Goal: Task Accomplishment & Management: Manage account settings

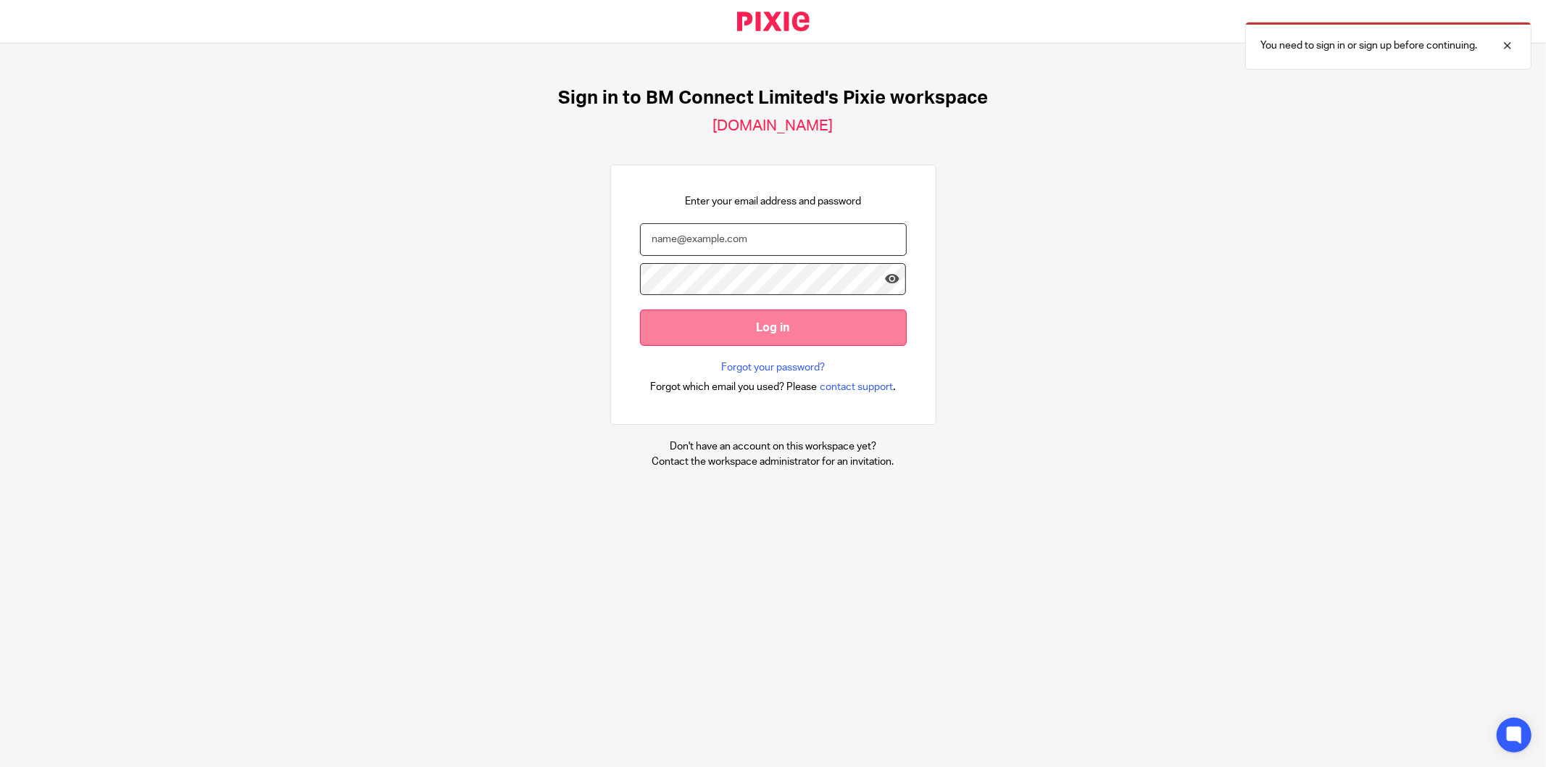
type input "chuman@bmconnect.co.uk"
click at [720, 324] on input "Log in" at bounding box center [773, 327] width 267 height 36
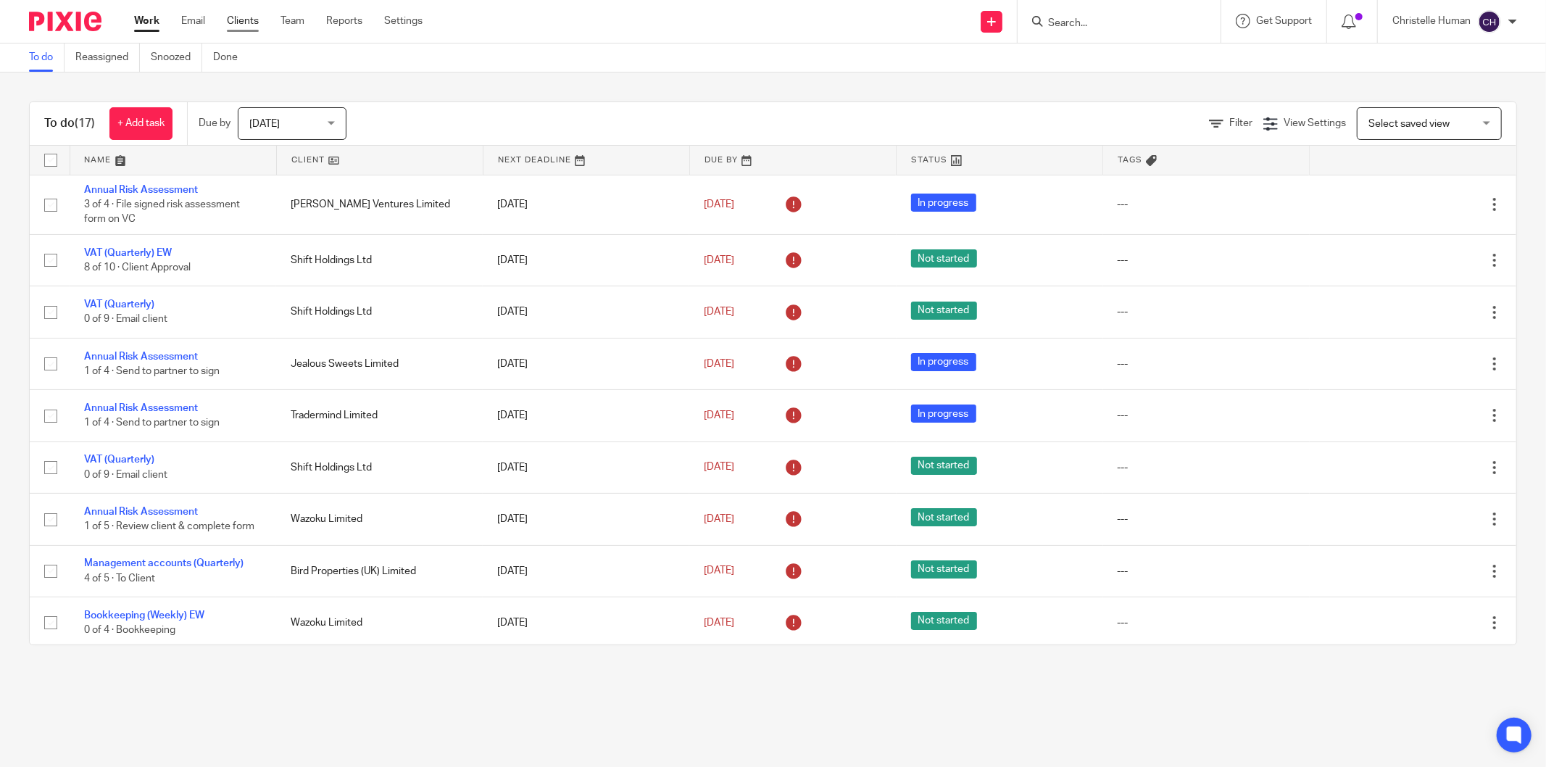
click at [237, 26] on link "Clients" at bounding box center [243, 21] width 32 height 14
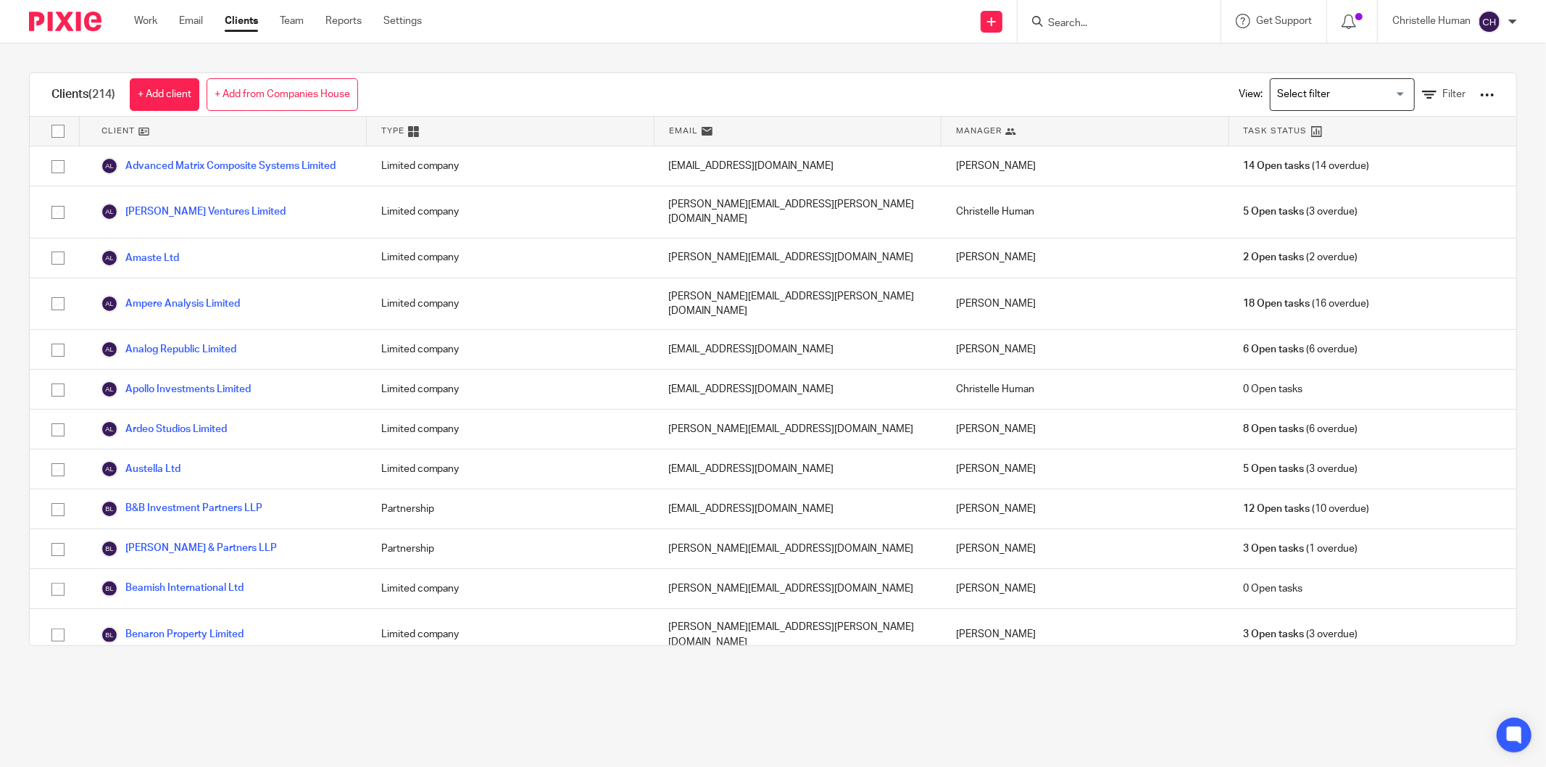
click at [1307, 96] on input "Search for option" at bounding box center [1339, 94] width 134 height 25
click at [1278, 120] on li "Christelle clients" at bounding box center [1341, 124] width 143 height 19
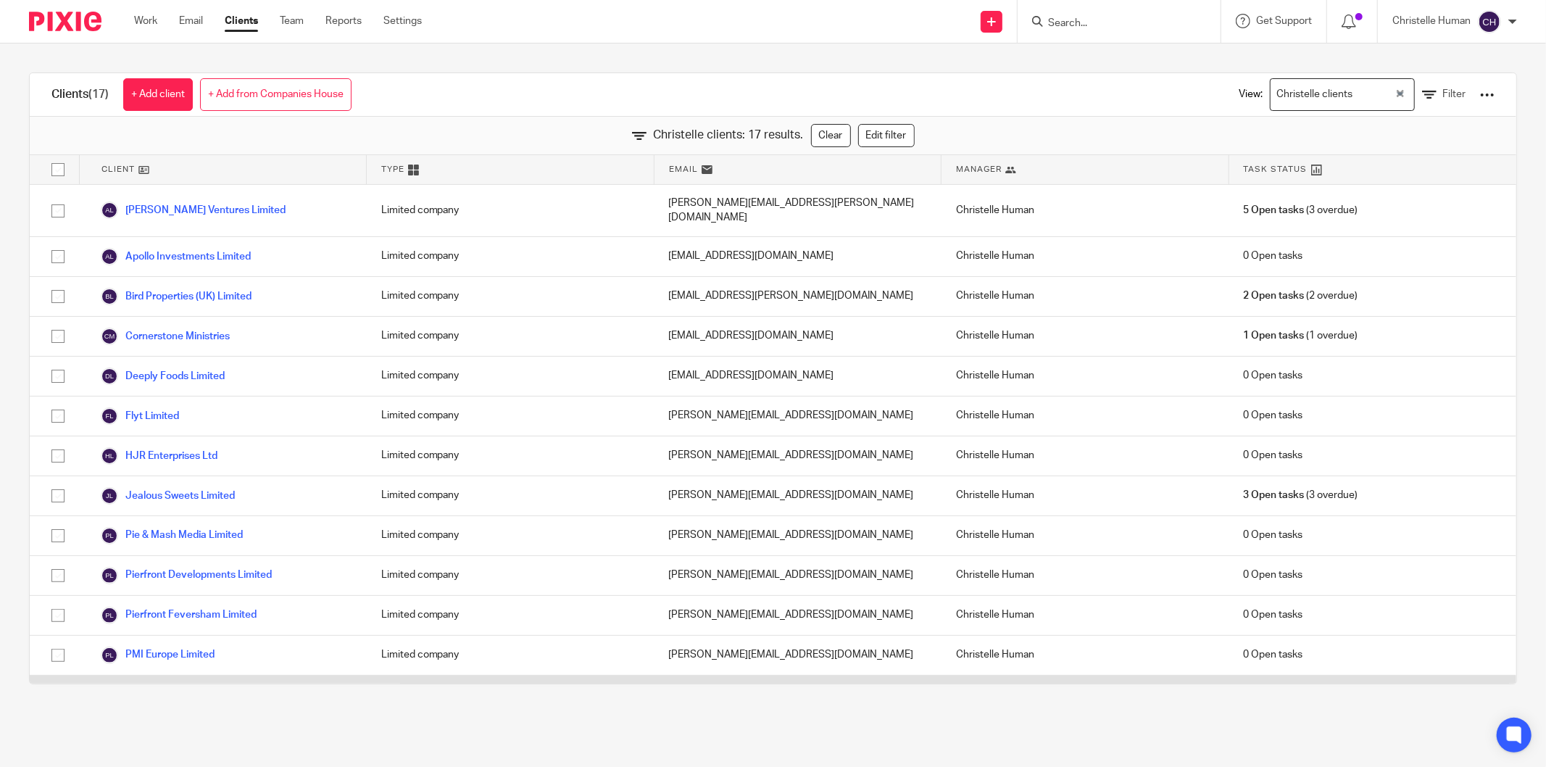
scroll to position [179, 0]
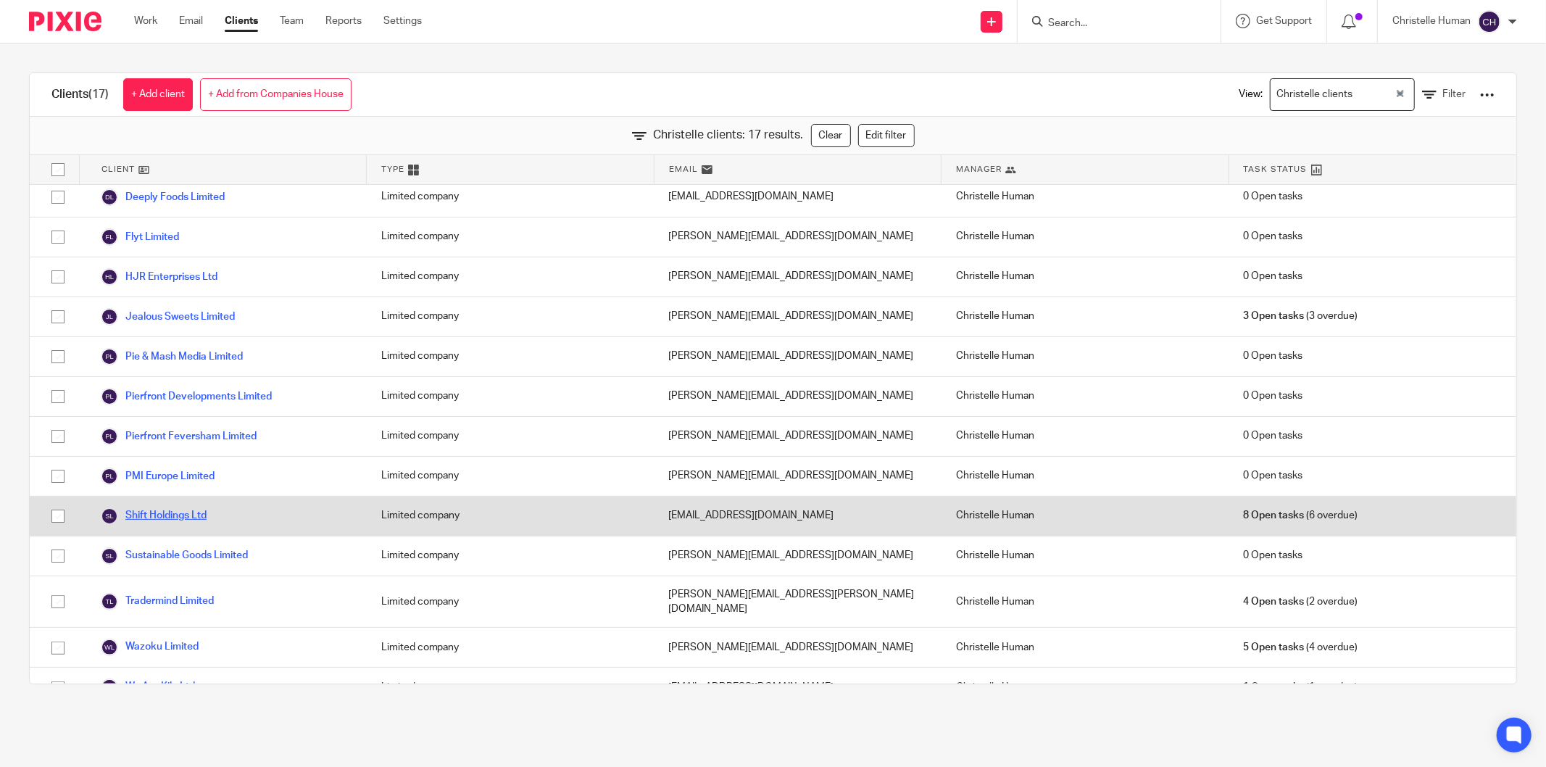
click at [167, 507] on link "Shift Holdings Ltd" at bounding box center [154, 515] width 106 height 17
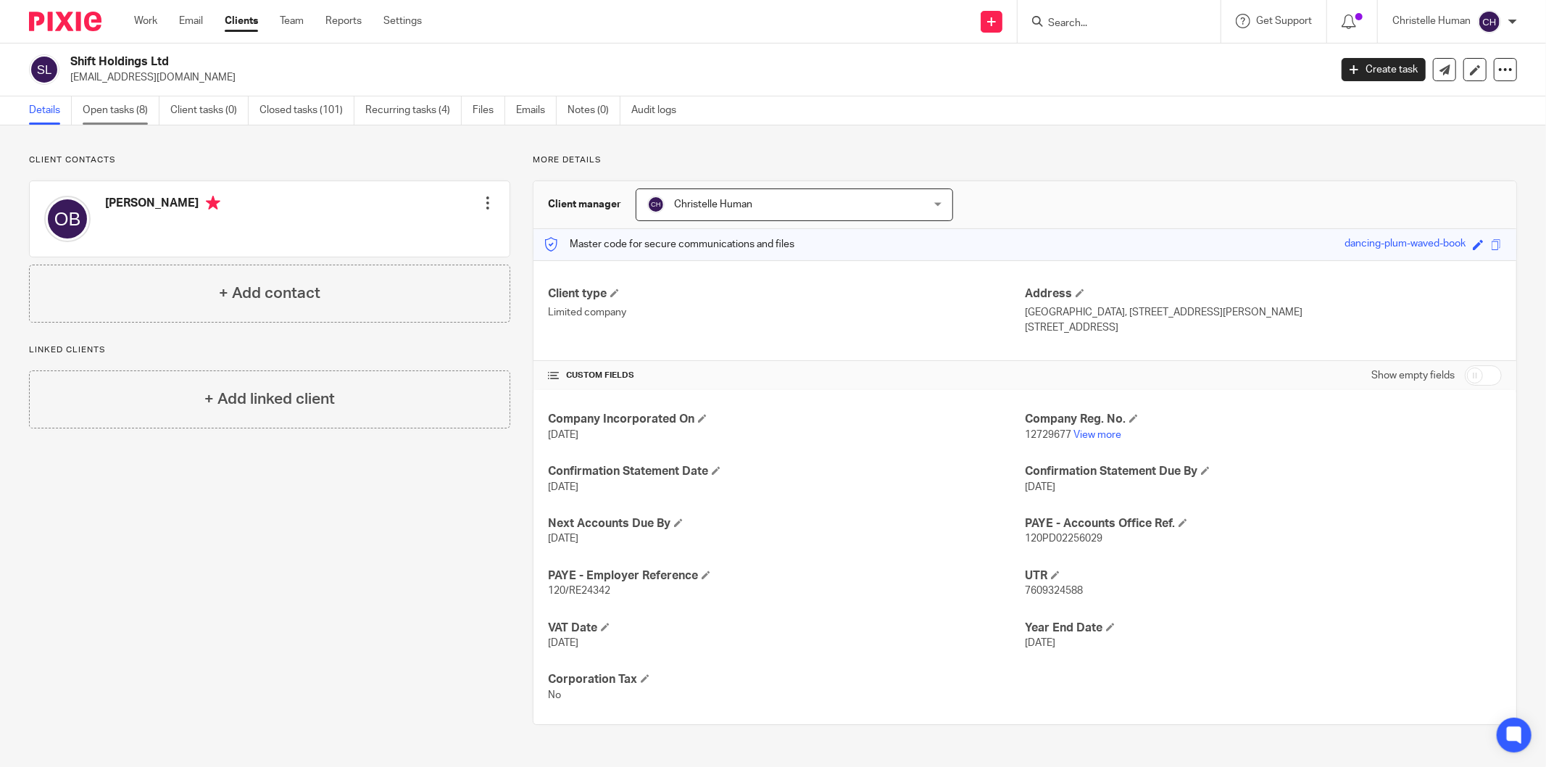
click at [106, 113] on link "Open tasks (8)" at bounding box center [121, 110] width 77 height 28
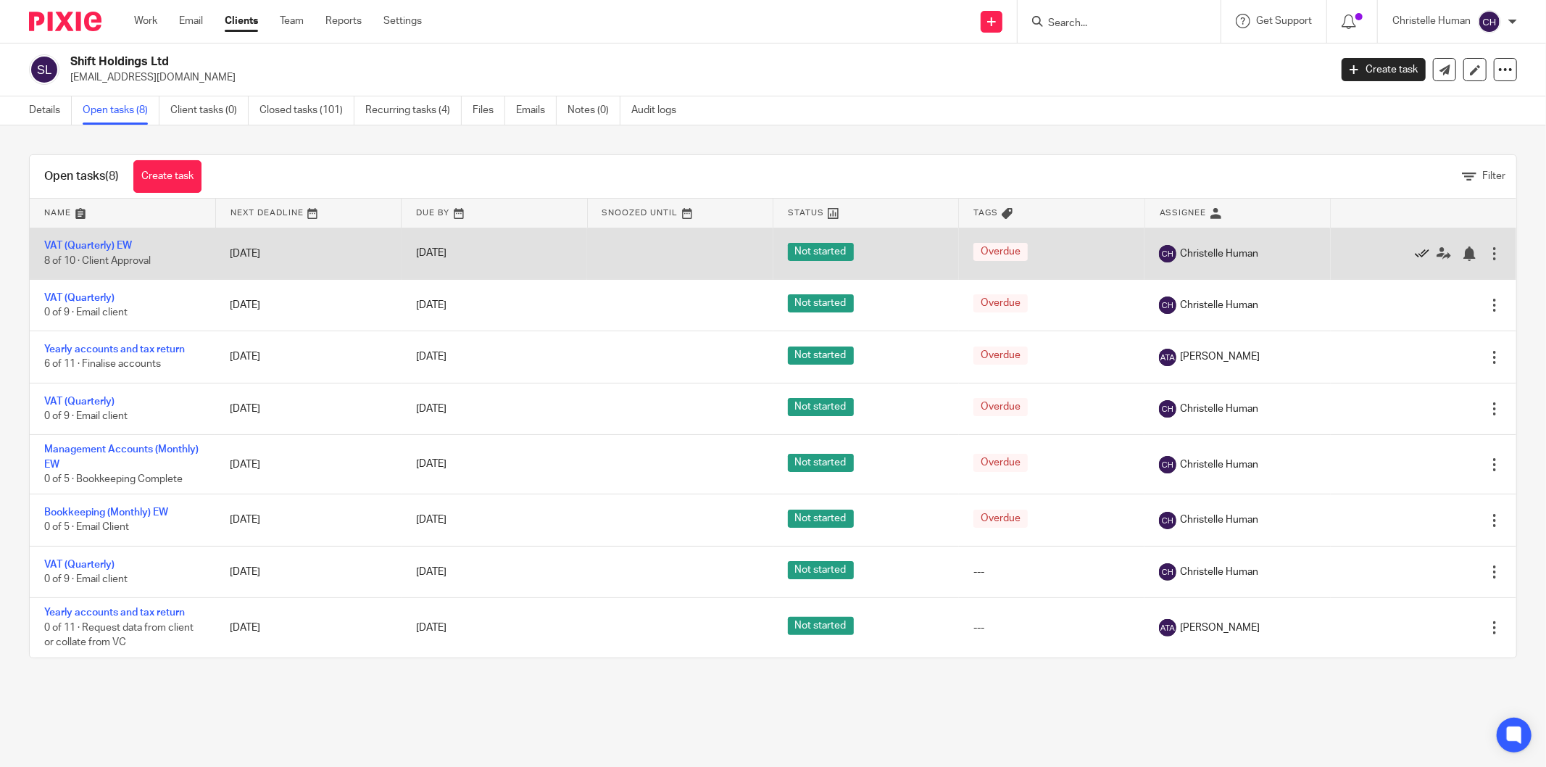
click at [1415, 250] on icon at bounding box center [1422, 253] width 14 height 14
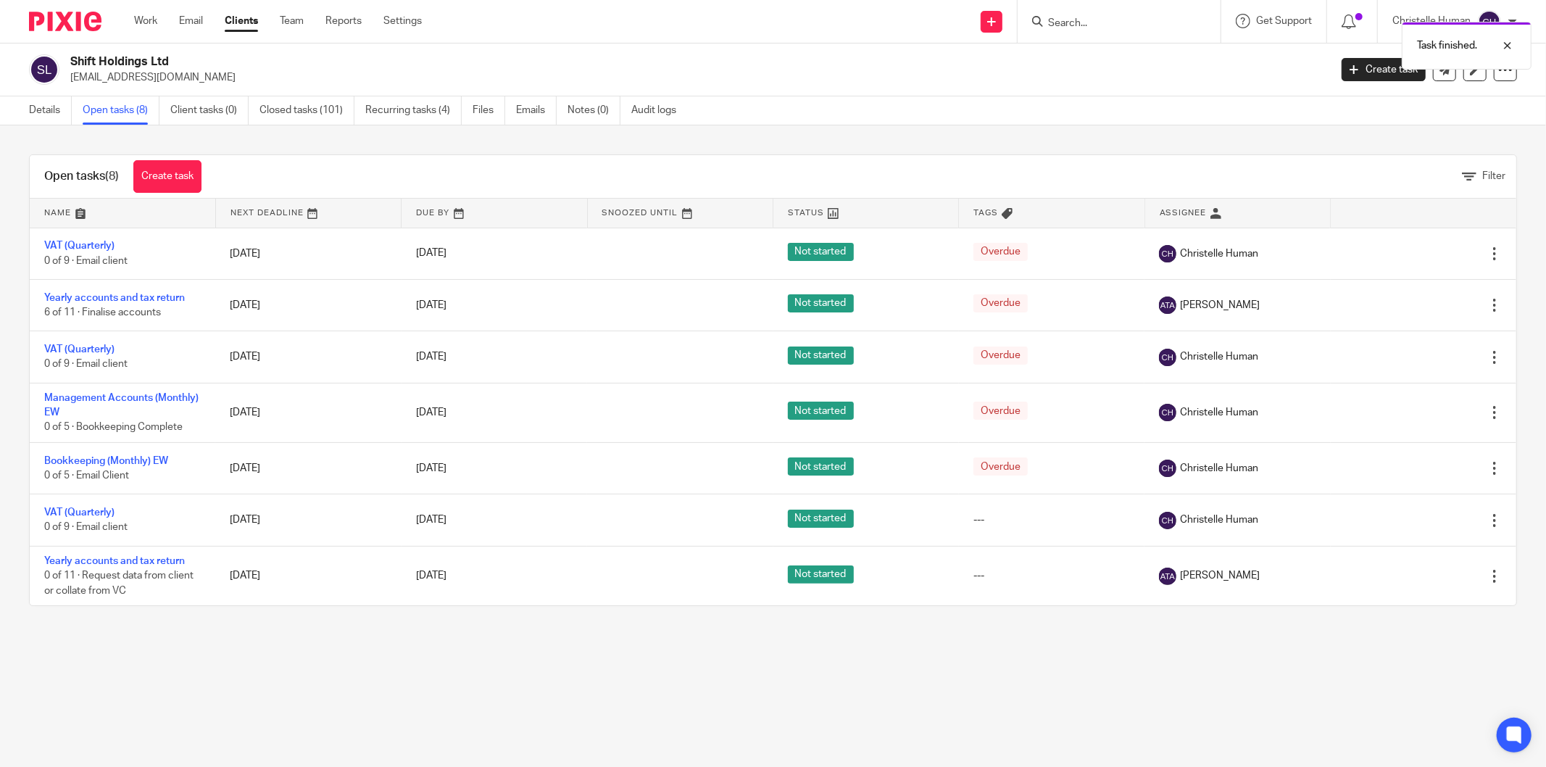
click at [1415, 250] on icon at bounding box center [1422, 253] width 14 height 14
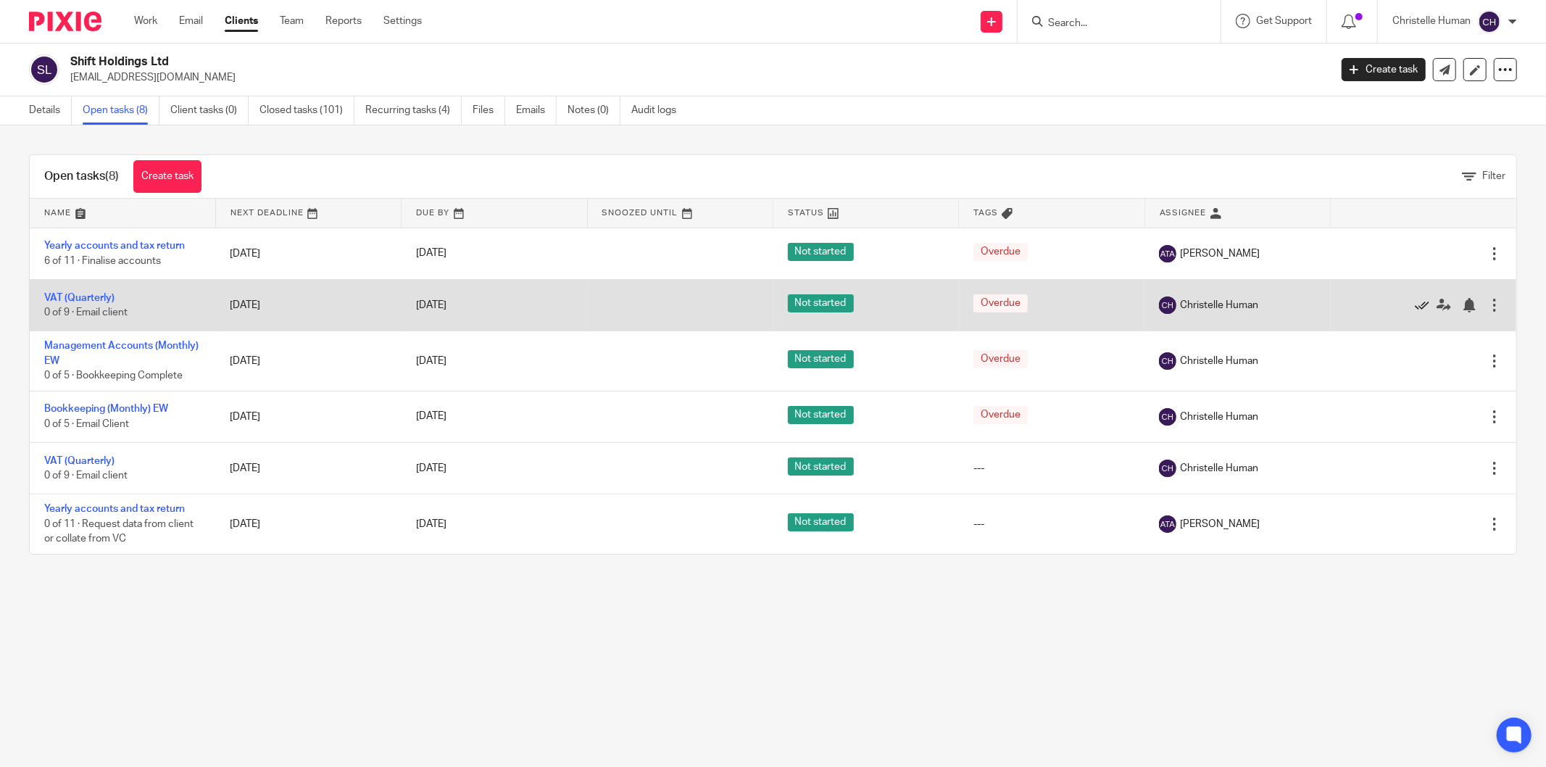
click at [1415, 307] on icon at bounding box center [1422, 305] width 14 height 14
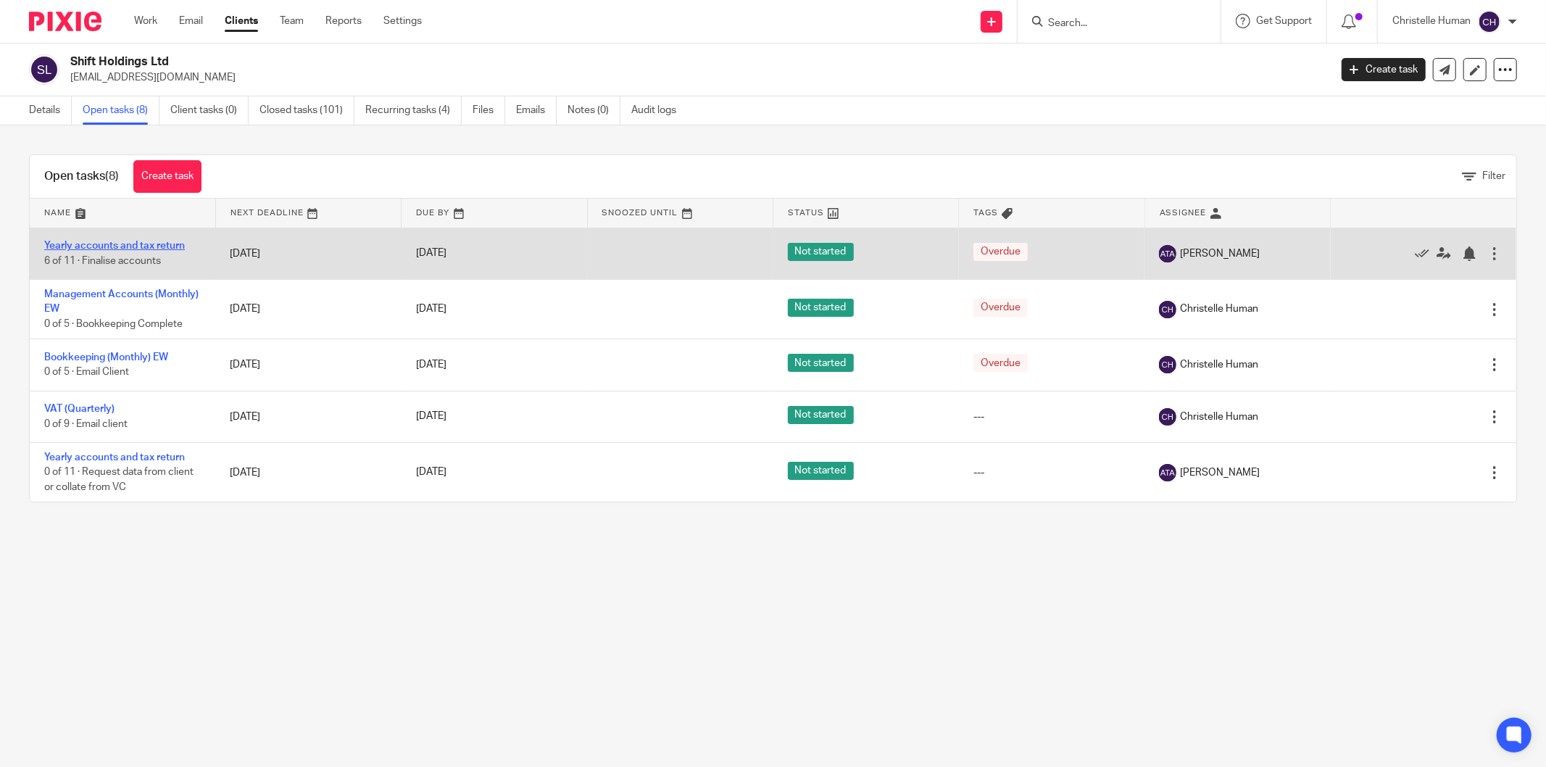
click at [116, 244] on link "Yearly accounts and tax return" at bounding box center [114, 246] width 141 height 10
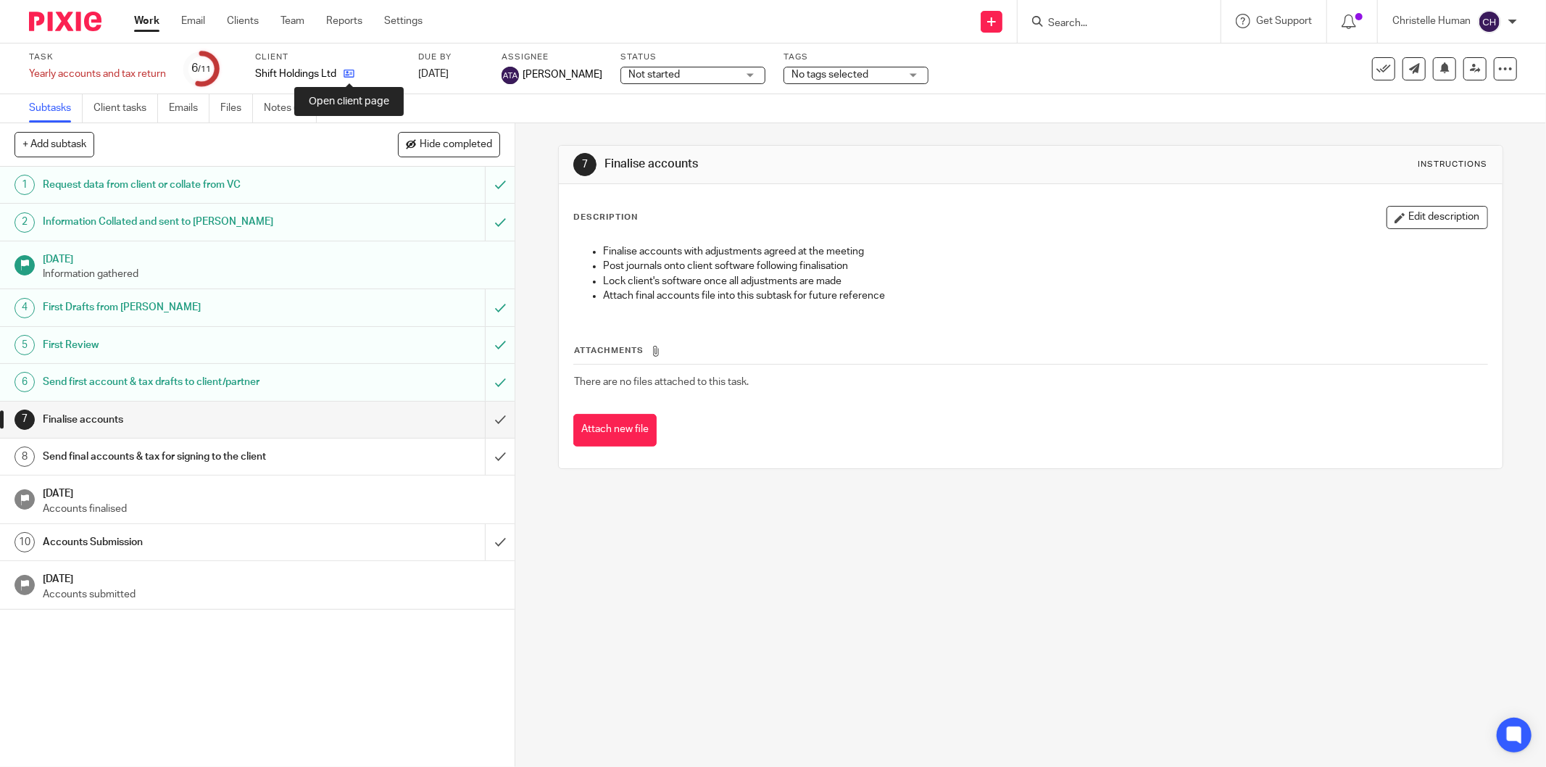
click at [350, 75] on icon at bounding box center [349, 73] width 11 height 11
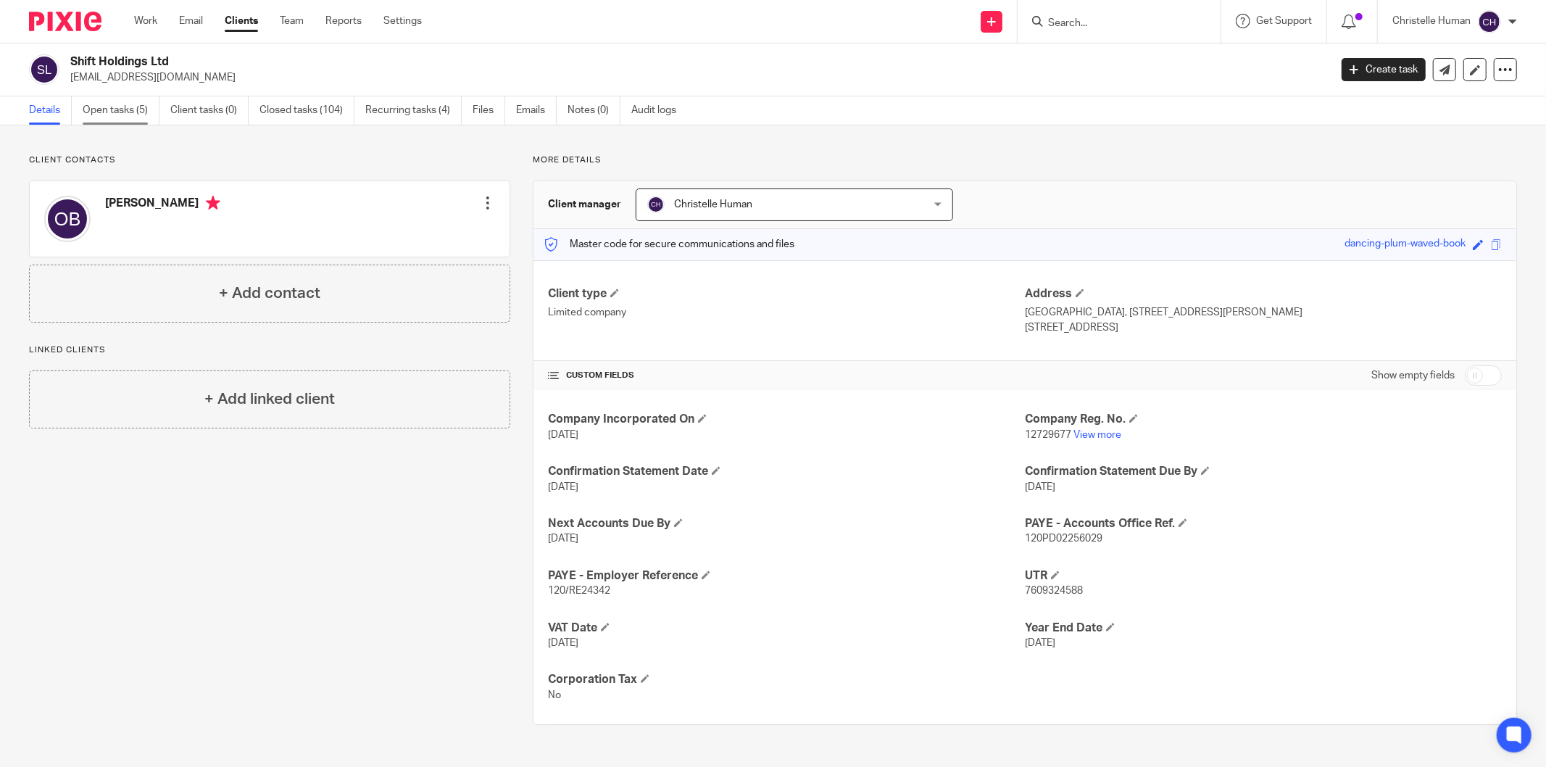
click at [121, 107] on link "Open tasks (5)" at bounding box center [121, 110] width 77 height 28
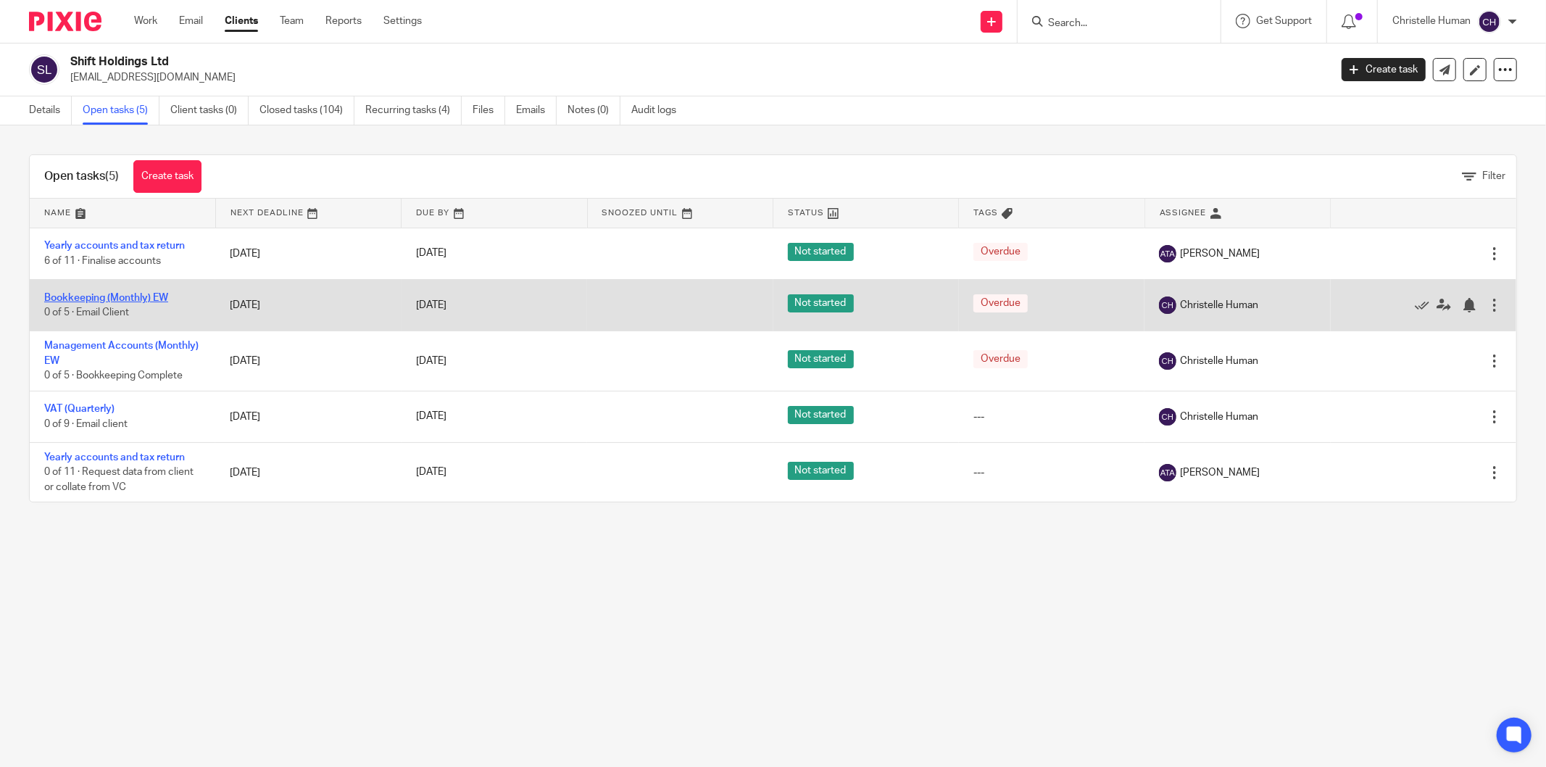
click at [114, 297] on link "Bookkeeping (Monthly) EW" at bounding box center [106, 298] width 124 height 10
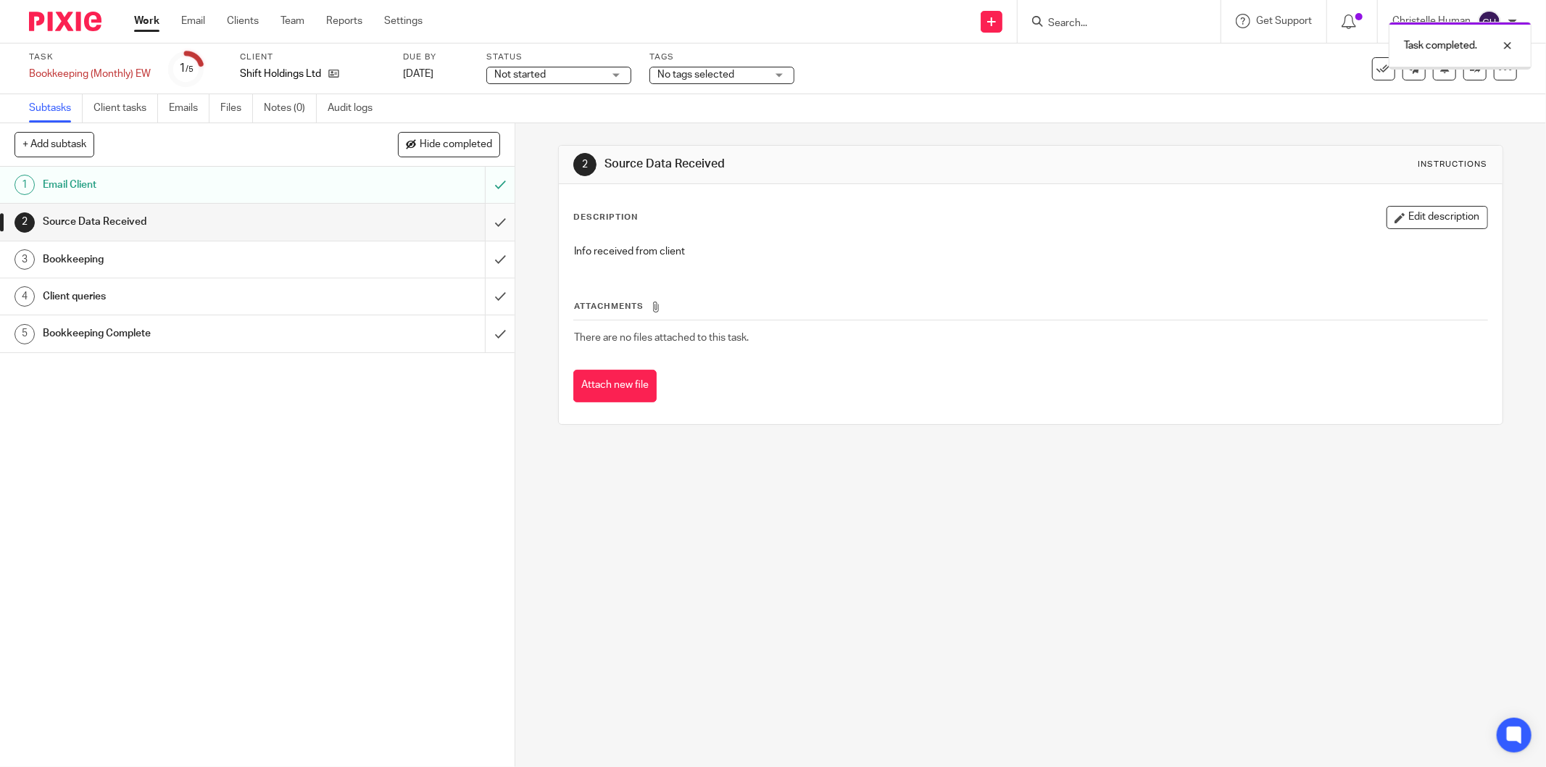
drag, startPoint x: 0, startPoint y: 0, endPoint x: 482, endPoint y: 221, distance: 530.2
click at [482, 221] on input "submit" at bounding box center [257, 222] width 515 height 36
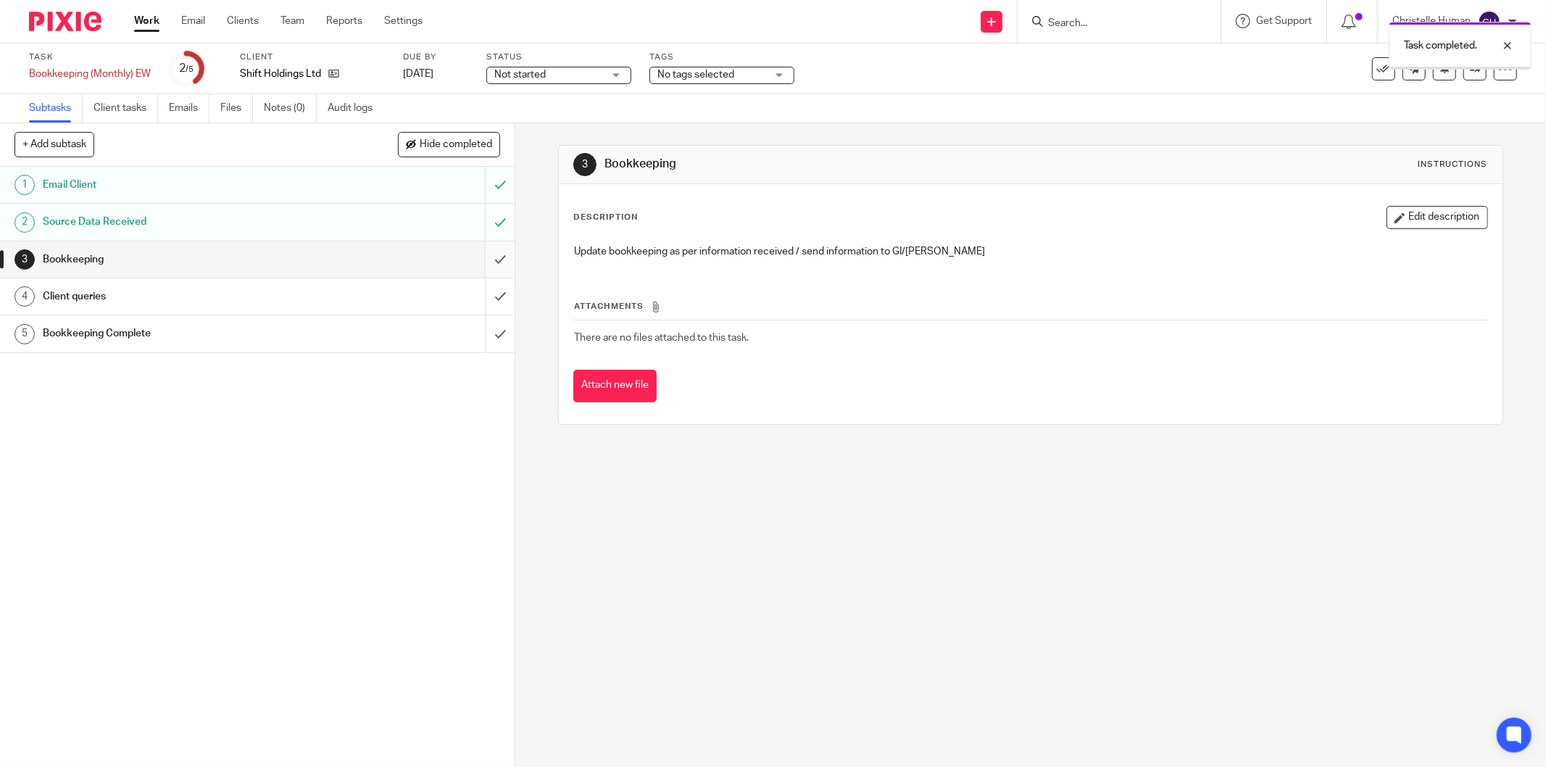
click at [483, 256] on input "submit" at bounding box center [257, 259] width 515 height 36
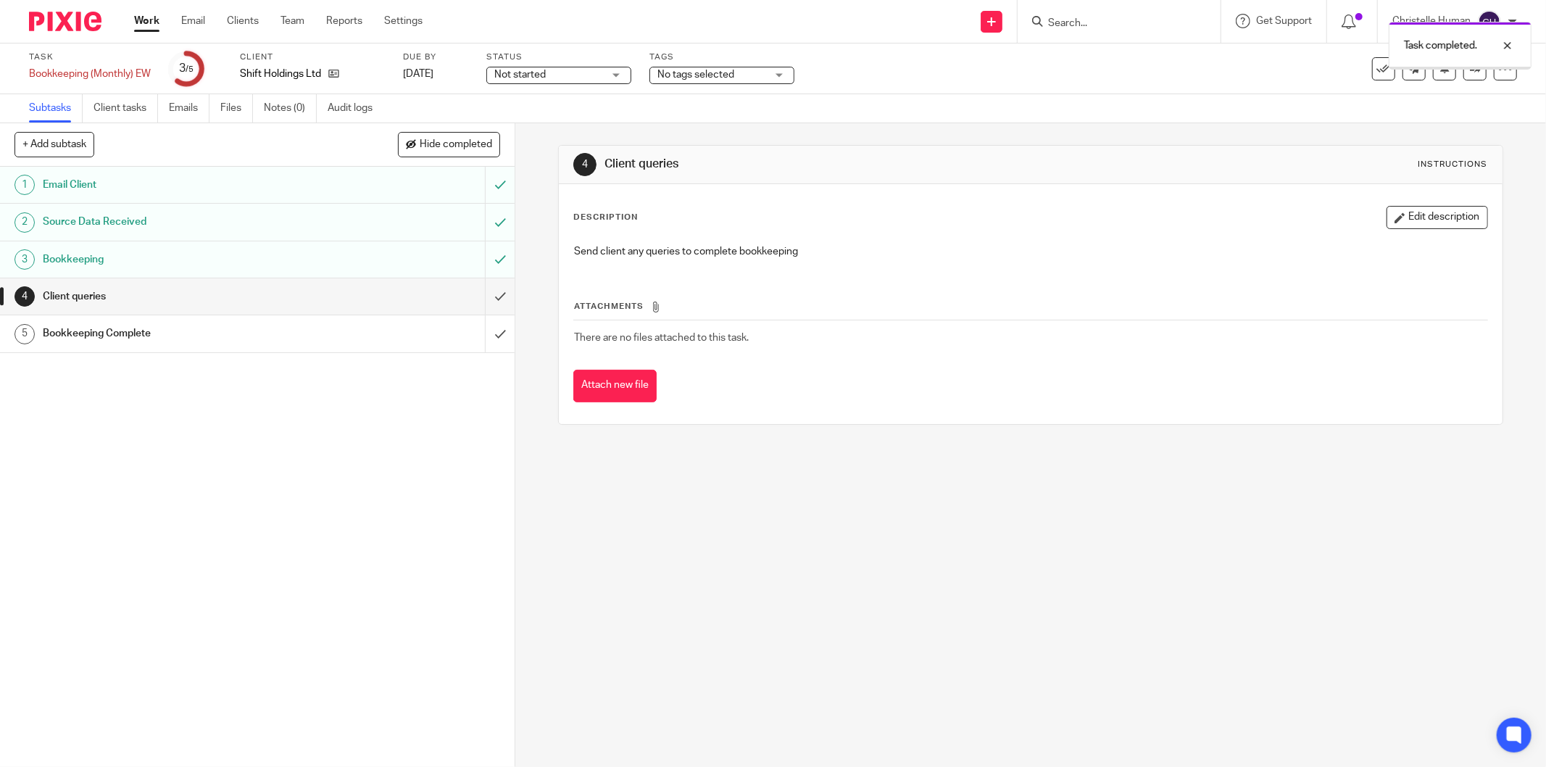
click at [480, 297] on input "submit" at bounding box center [257, 296] width 515 height 36
click at [328, 75] on icon at bounding box center [333, 73] width 11 height 11
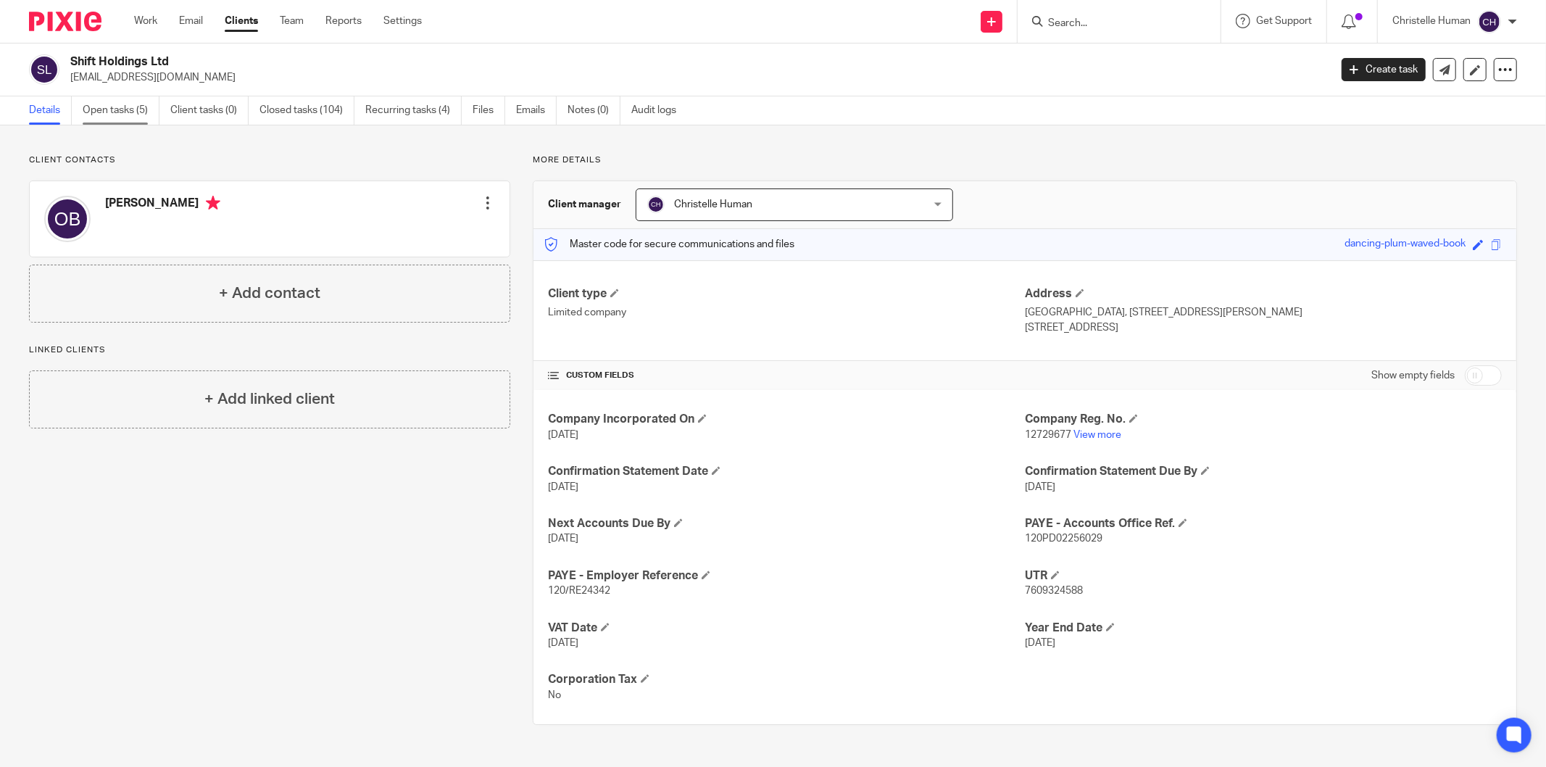
click at [125, 113] on link "Open tasks (5)" at bounding box center [121, 110] width 77 height 28
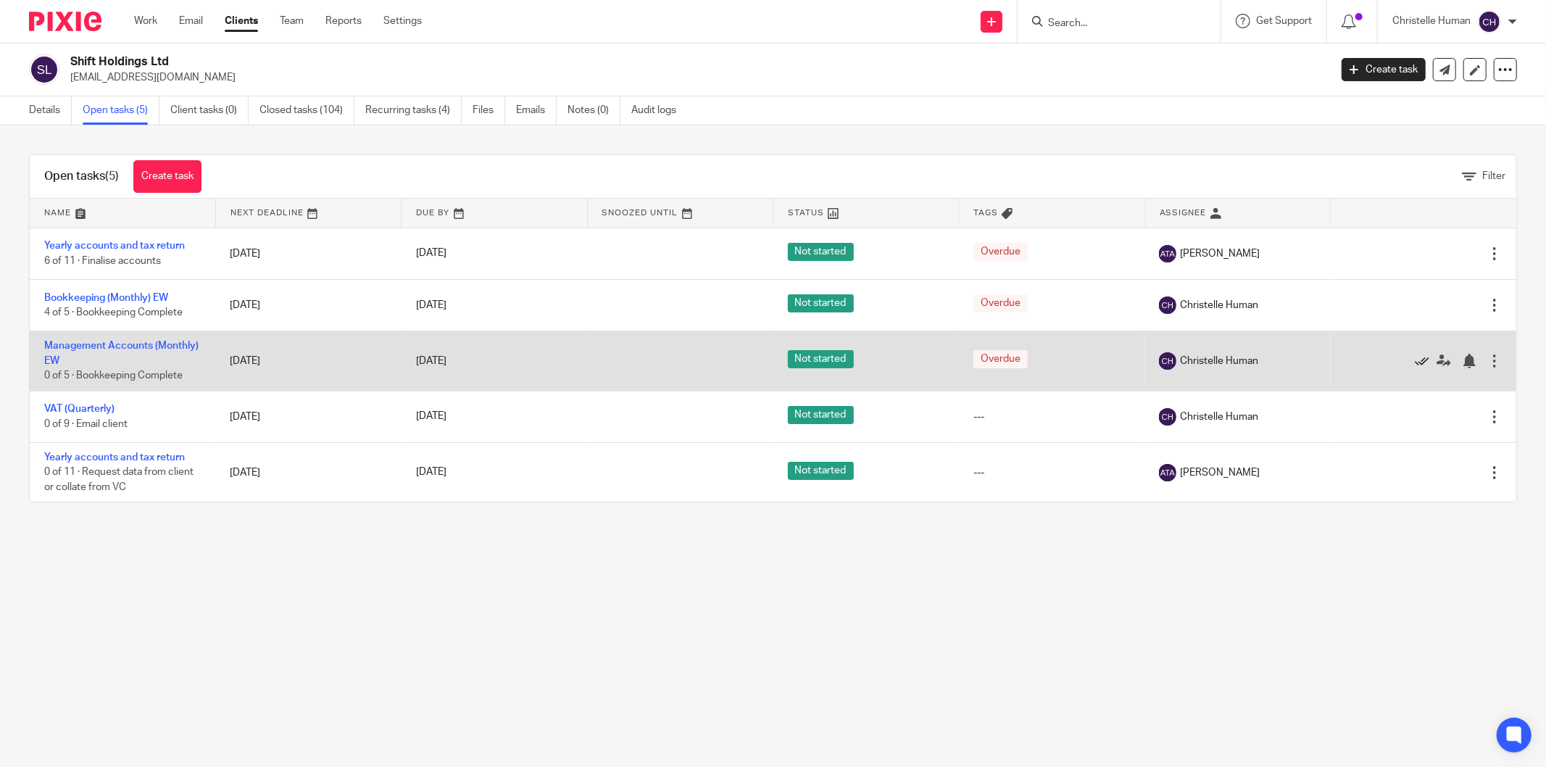
click at [1415, 361] on icon at bounding box center [1422, 361] width 14 height 14
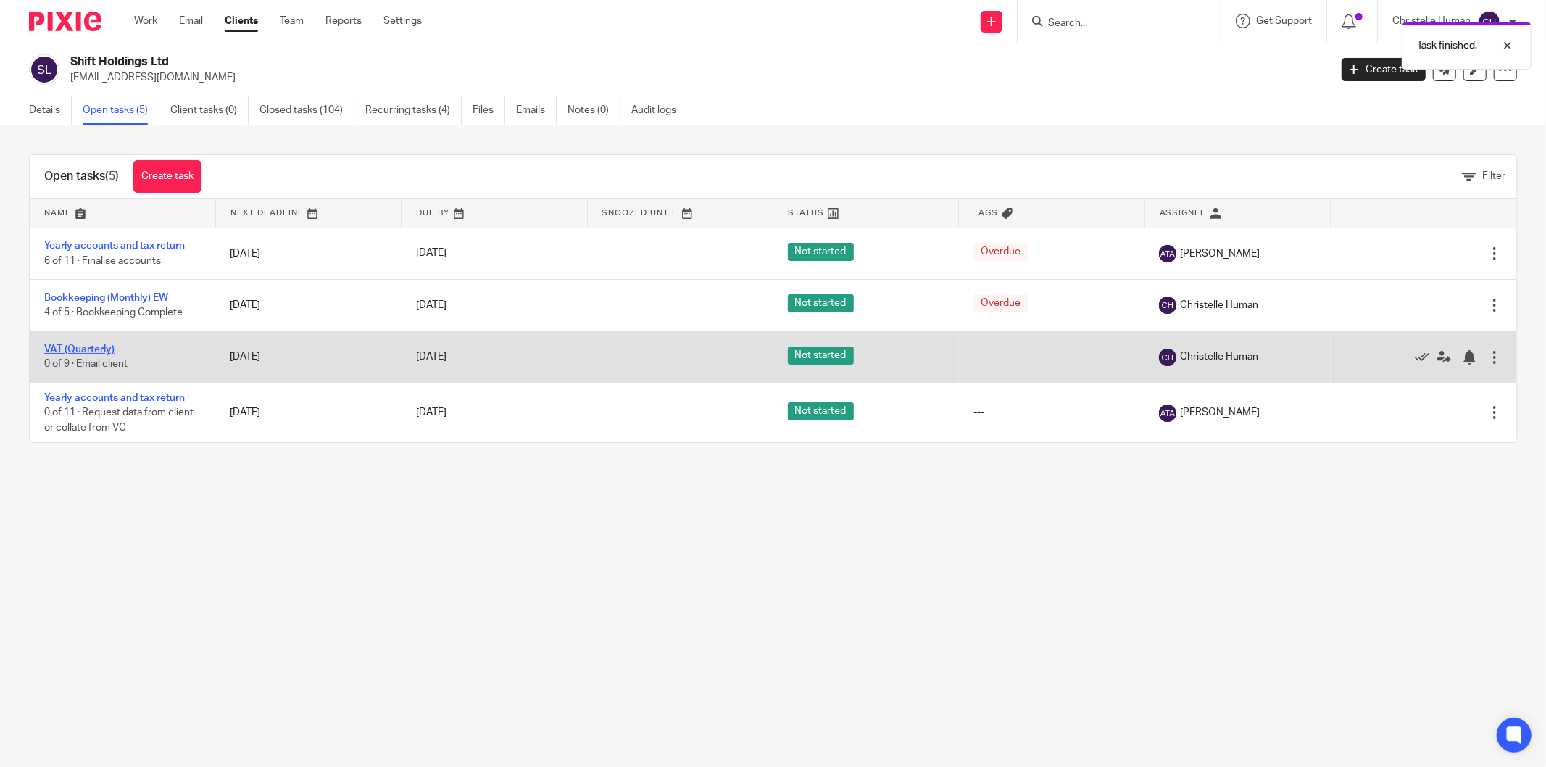
click at [84, 349] on link "VAT (Quarterly)" at bounding box center [79, 349] width 70 height 10
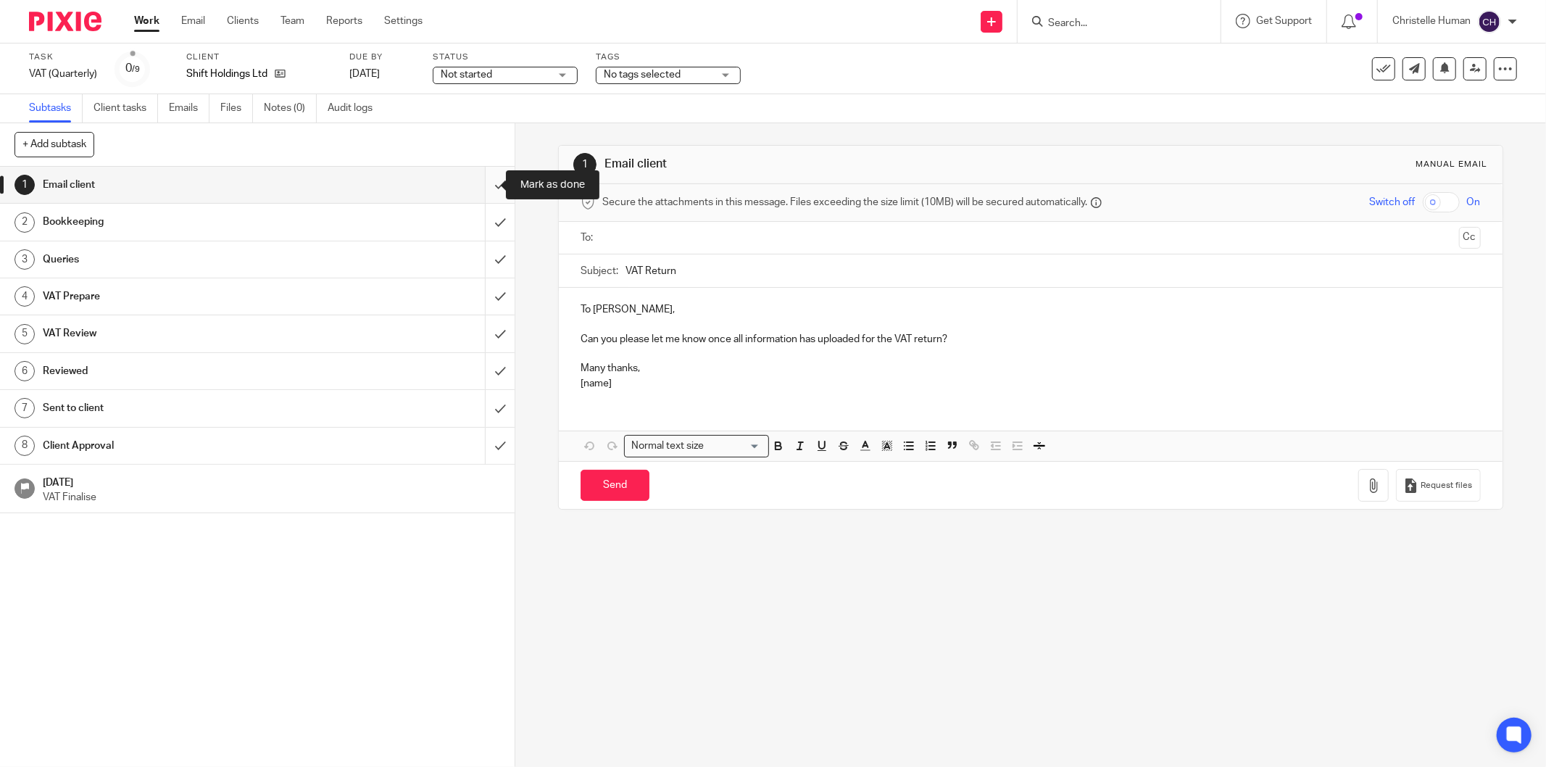
click at [488, 186] on input "submit" at bounding box center [257, 185] width 515 height 36
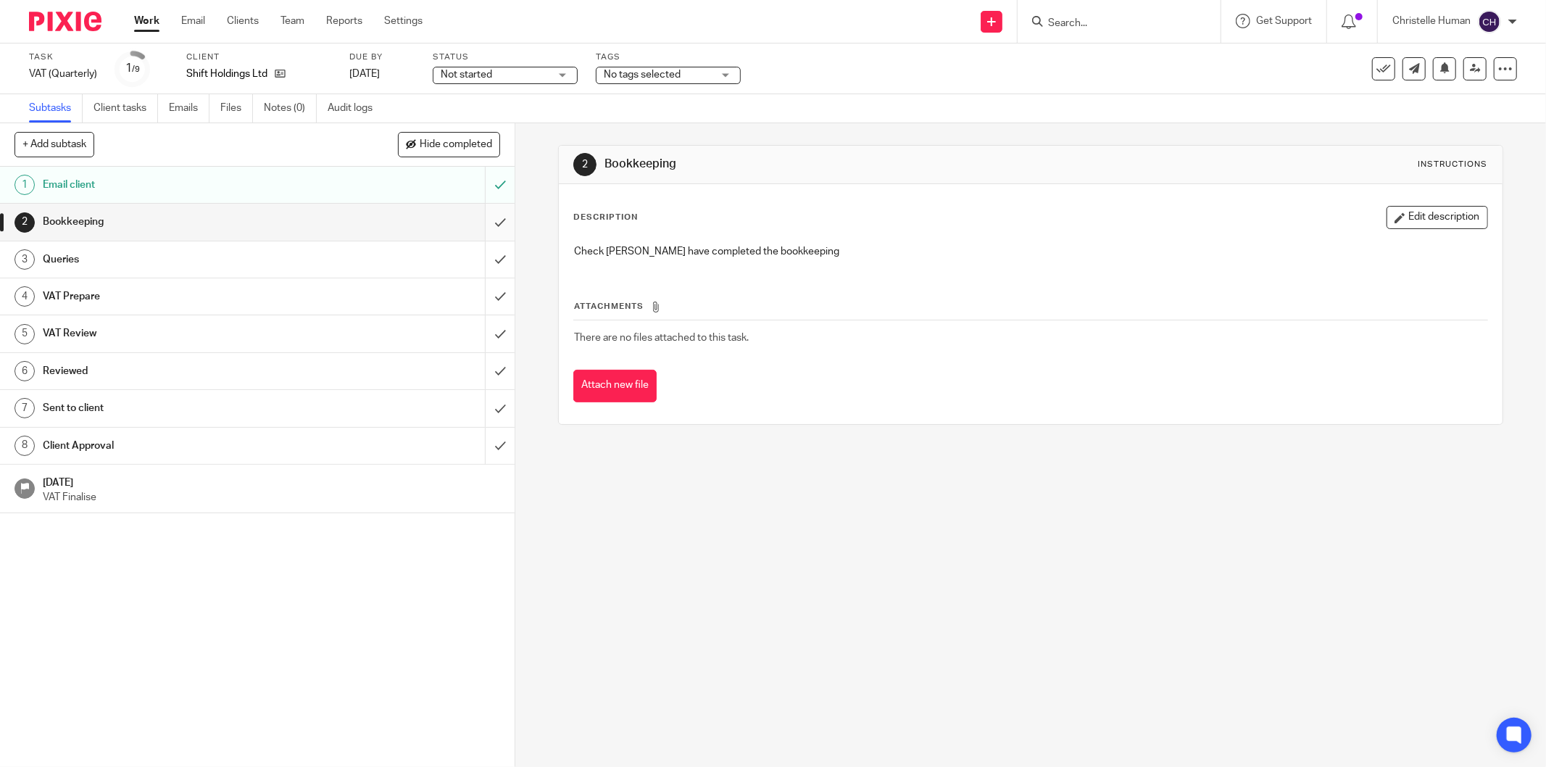
click at [482, 222] on input "submit" at bounding box center [257, 222] width 515 height 36
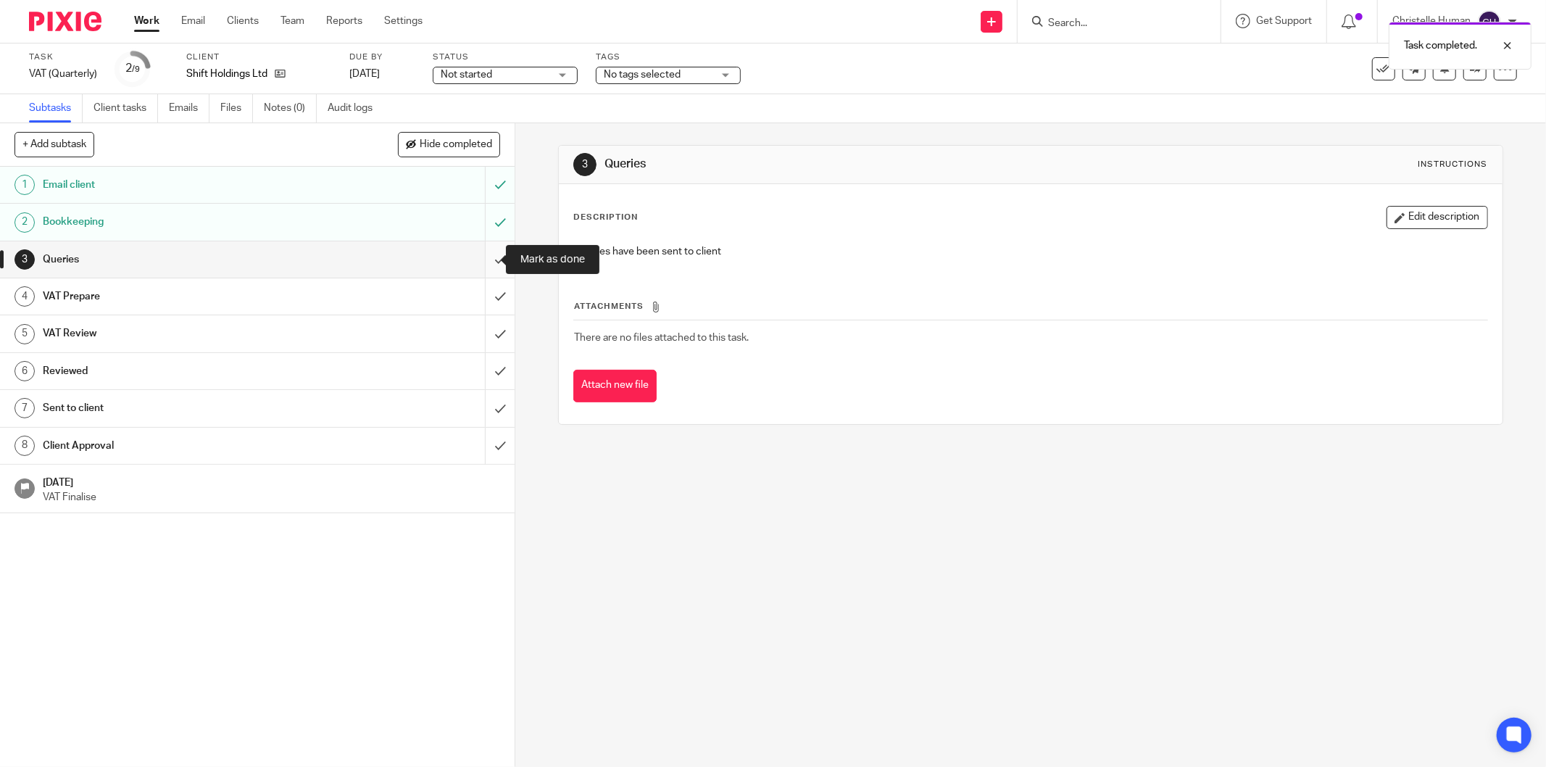
click at [486, 264] on input "submit" at bounding box center [257, 259] width 515 height 36
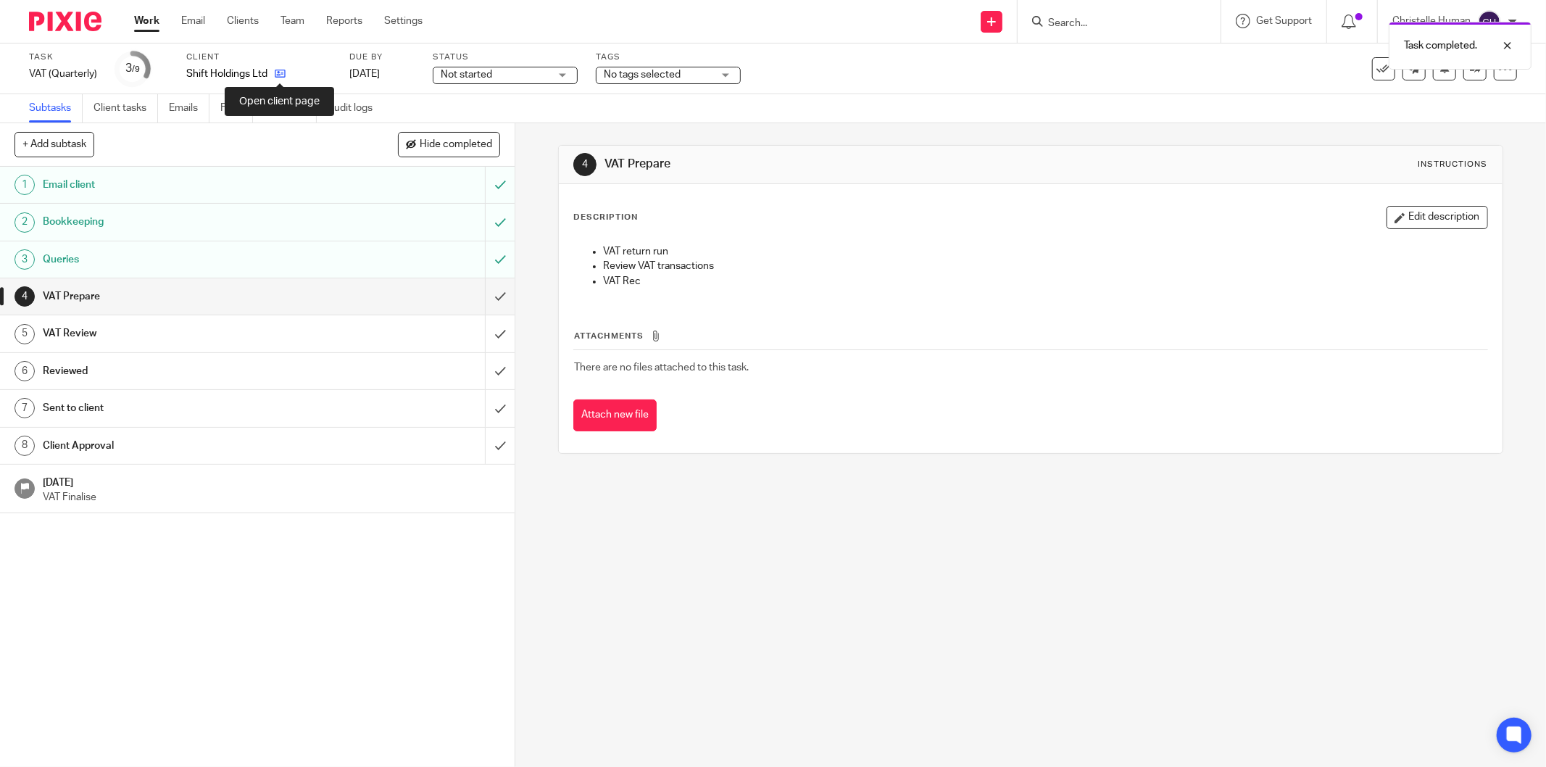
click at [276, 74] on icon at bounding box center [280, 73] width 11 height 11
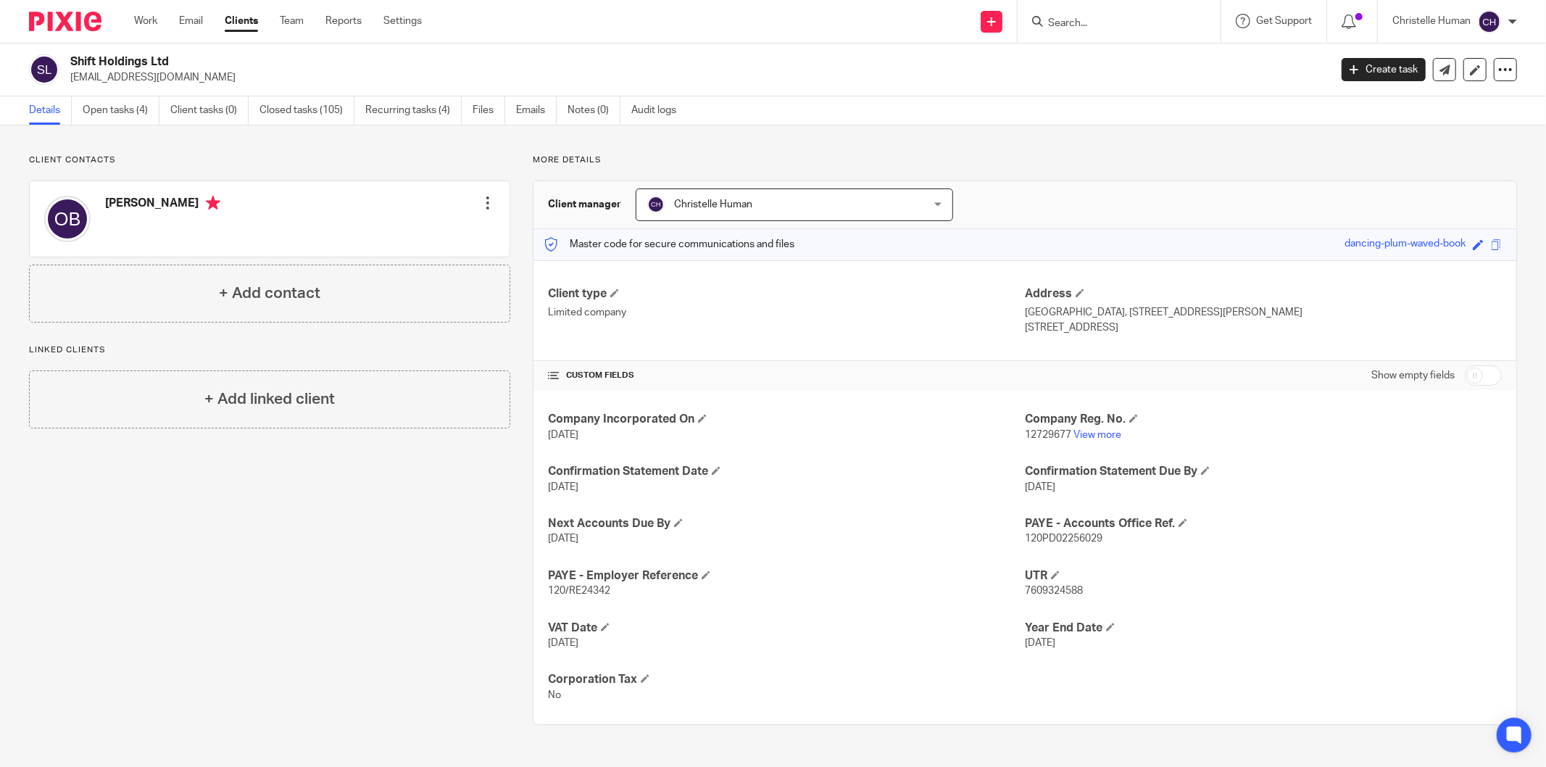
click at [244, 20] on link "Clients" at bounding box center [241, 21] width 33 height 14
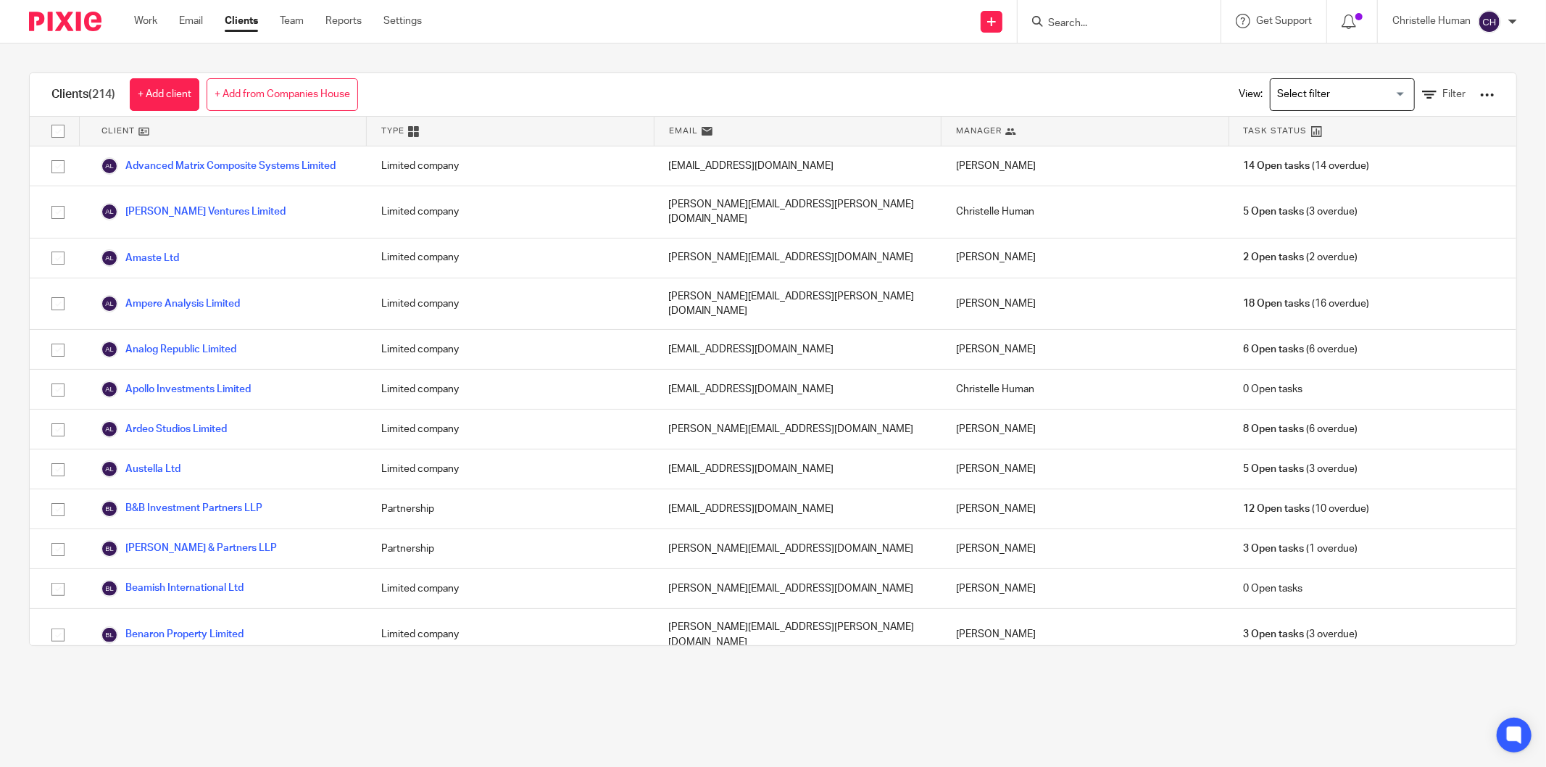
click at [1280, 102] on input "Search for option" at bounding box center [1339, 94] width 134 height 25
click at [1271, 123] on li "Christelle clients" at bounding box center [1341, 124] width 143 height 19
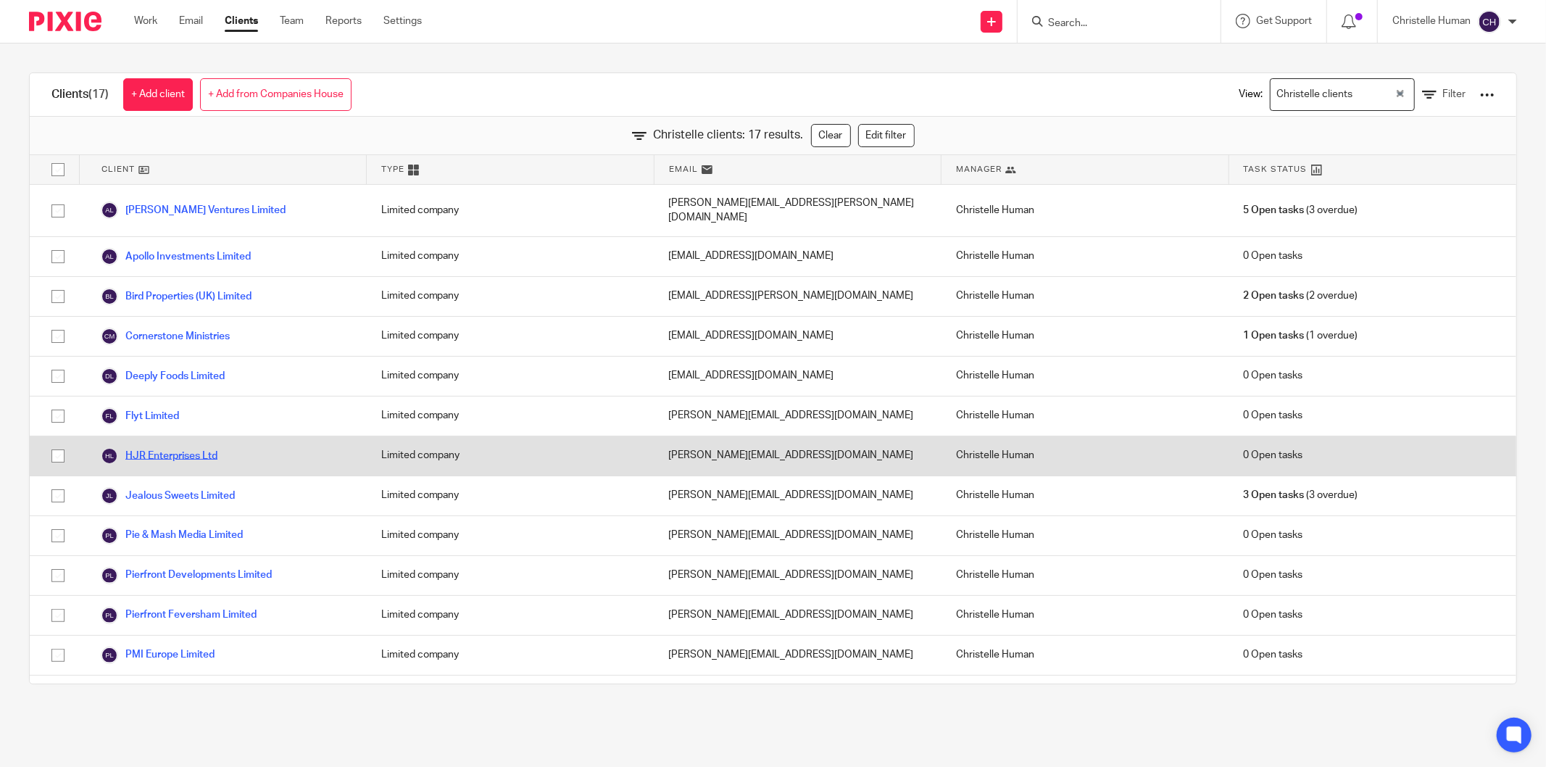
scroll to position [179, 0]
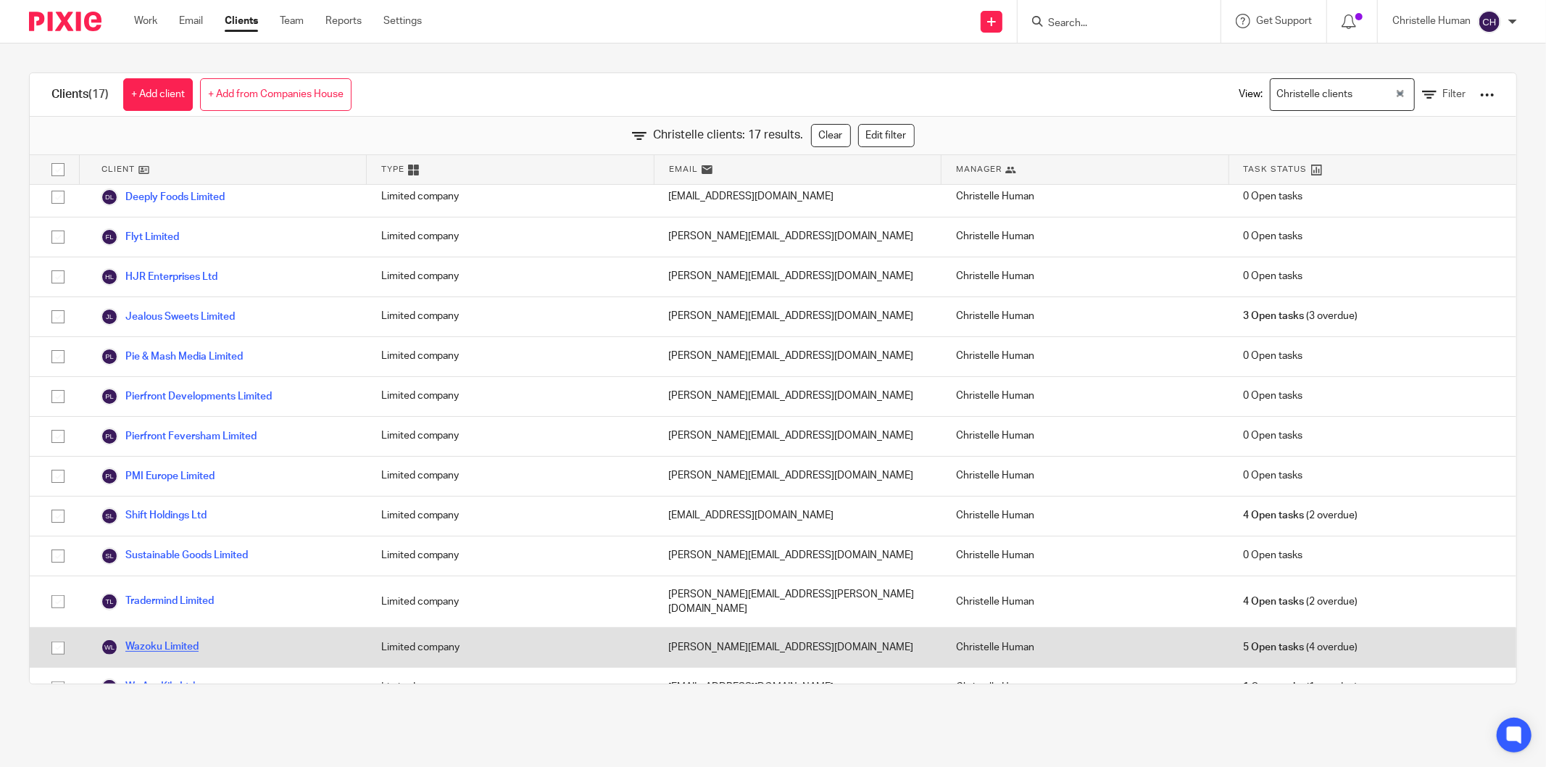
click at [198, 638] on link "Wazoku Limited" at bounding box center [150, 646] width 98 height 17
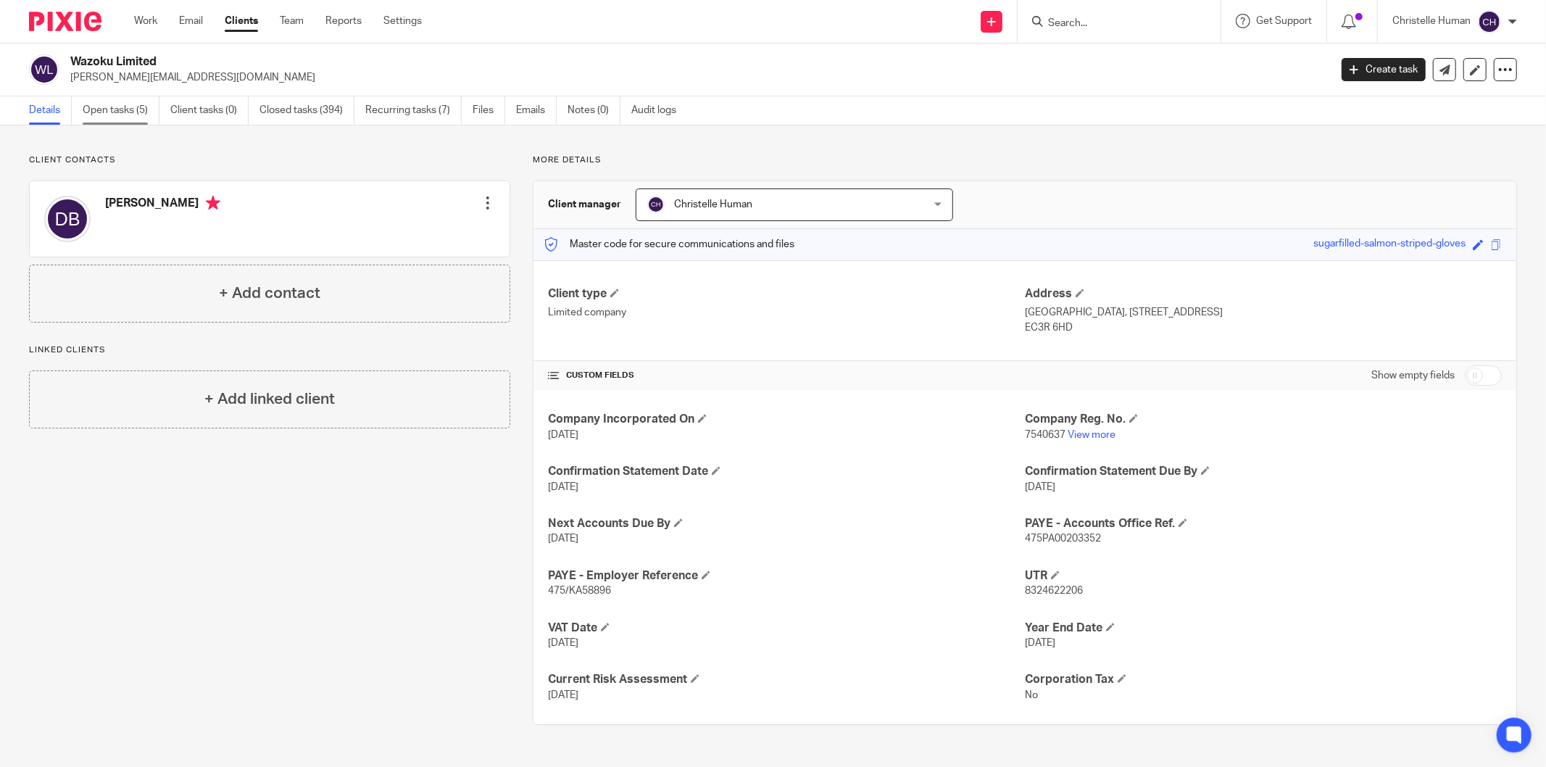
click at [128, 107] on link "Open tasks (5)" at bounding box center [121, 110] width 77 height 28
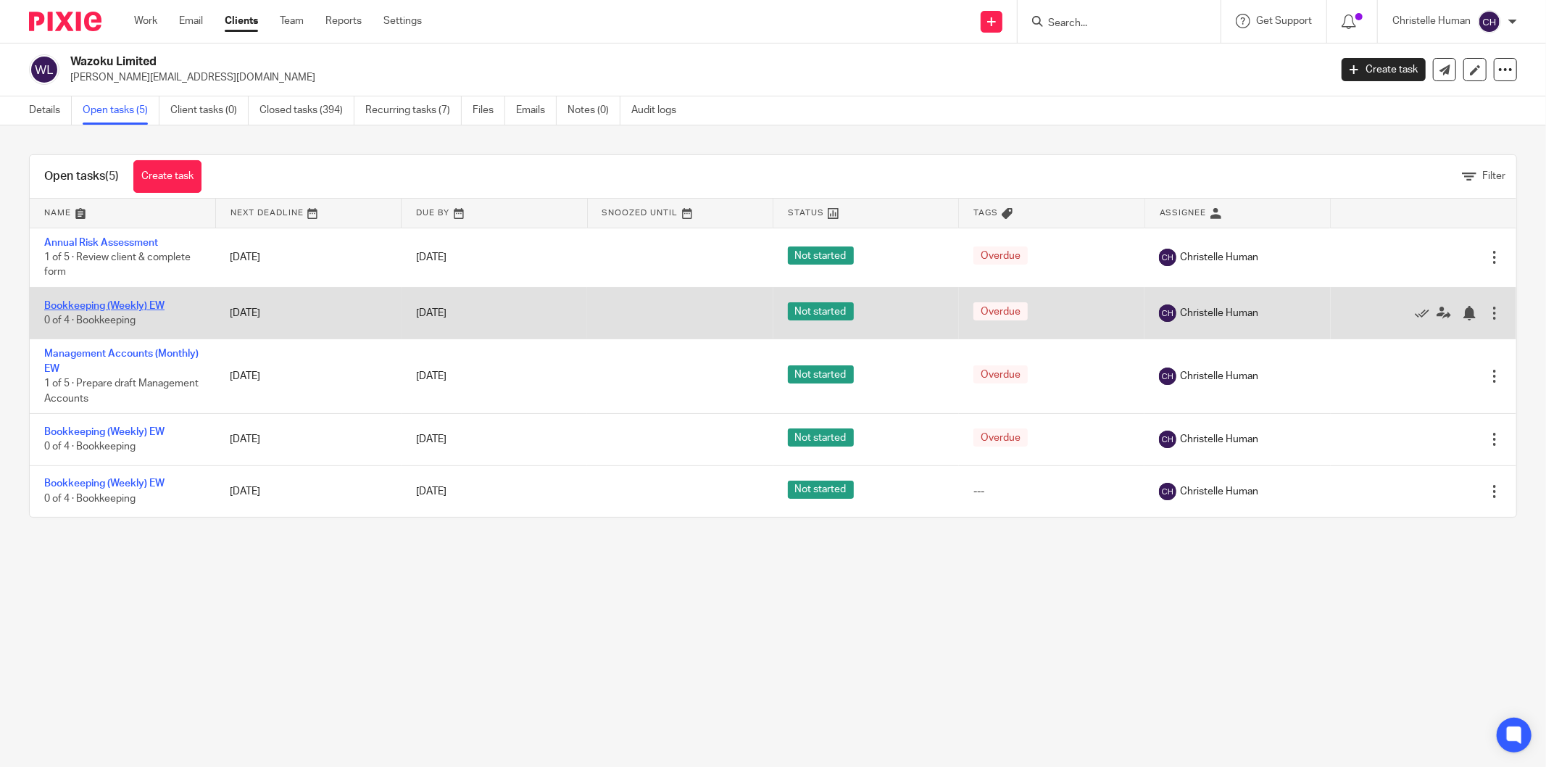
click at [94, 303] on link "Bookkeeping (Weekly) EW" at bounding box center [104, 306] width 120 height 10
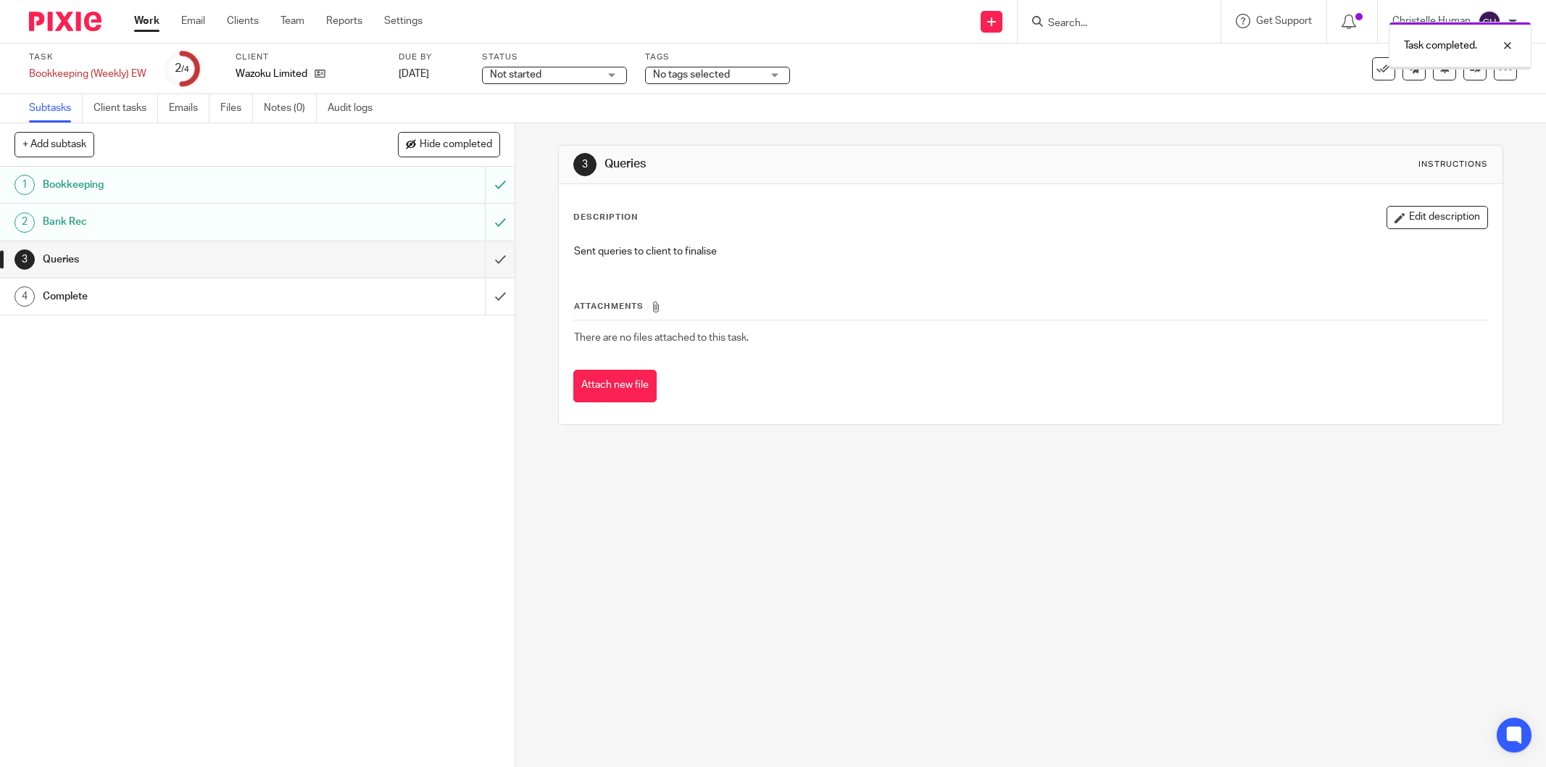
click at [481, 258] on input "submit" at bounding box center [257, 259] width 515 height 36
click at [481, 297] on input "submit" at bounding box center [257, 296] width 515 height 36
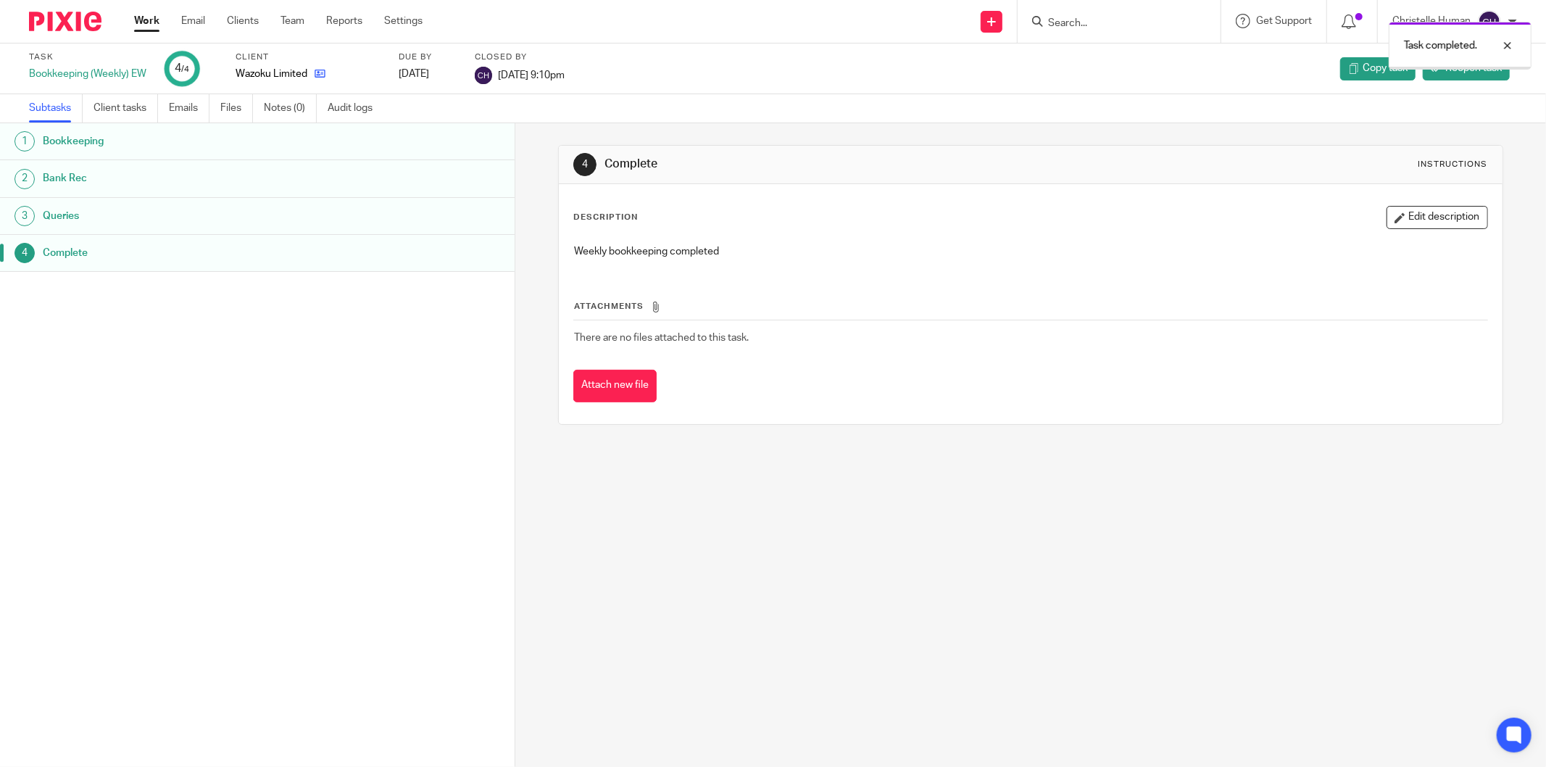
click at [323, 76] on icon at bounding box center [320, 73] width 11 height 11
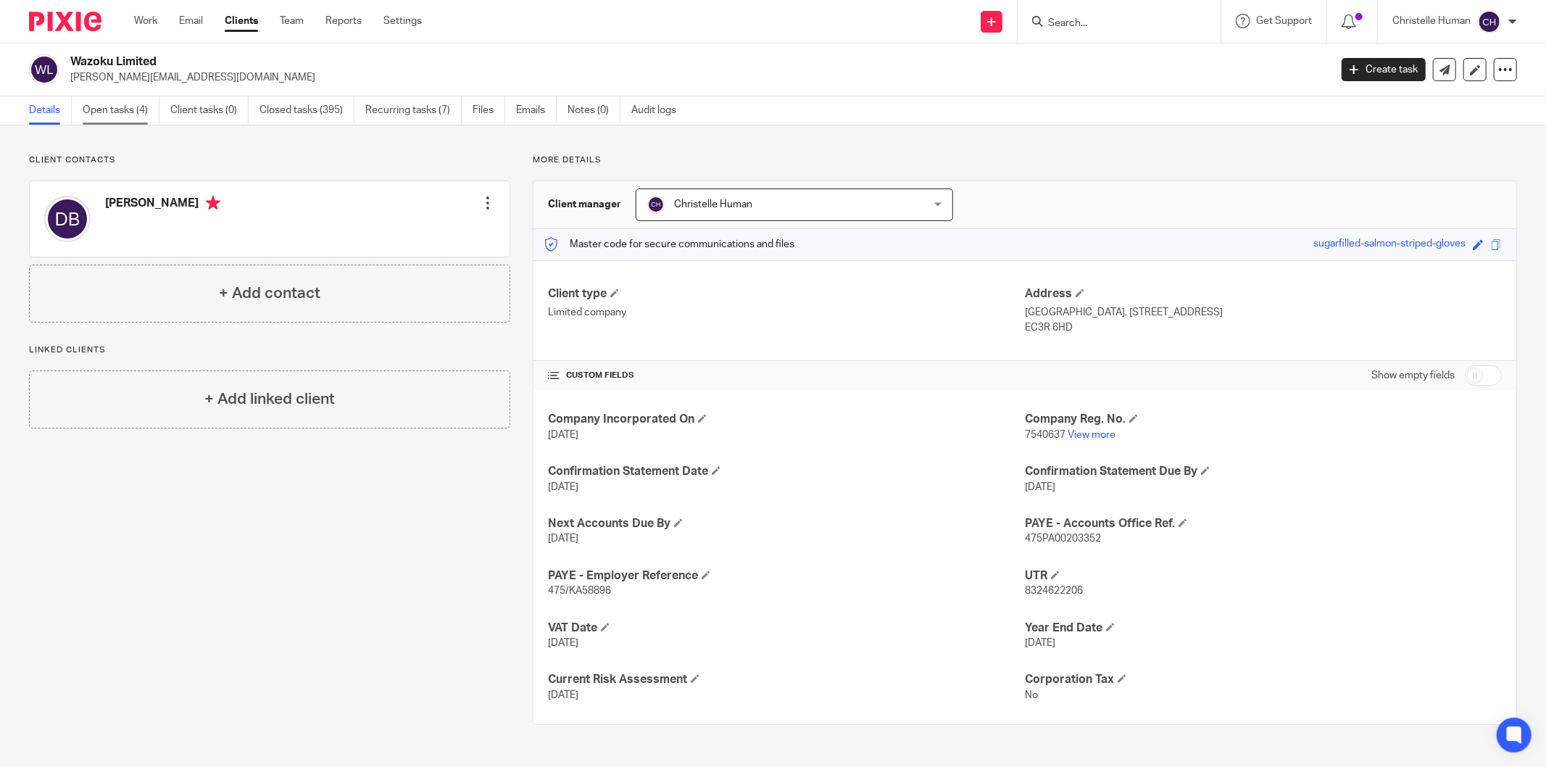
click at [120, 109] on link "Open tasks (4)" at bounding box center [121, 110] width 77 height 28
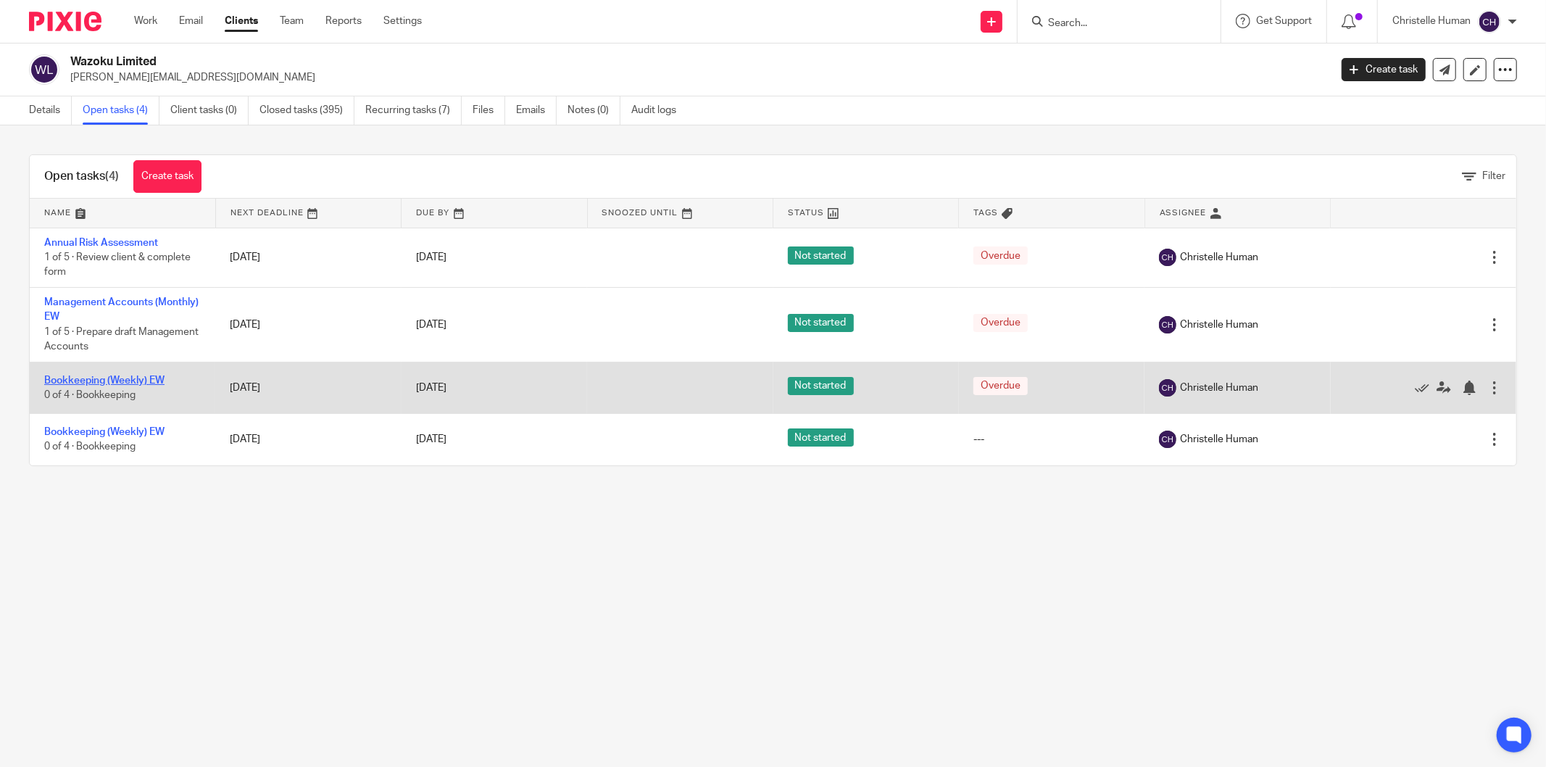
click at [99, 382] on link "Bookkeeping (Weekly) EW" at bounding box center [104, 380] width 120 height 10
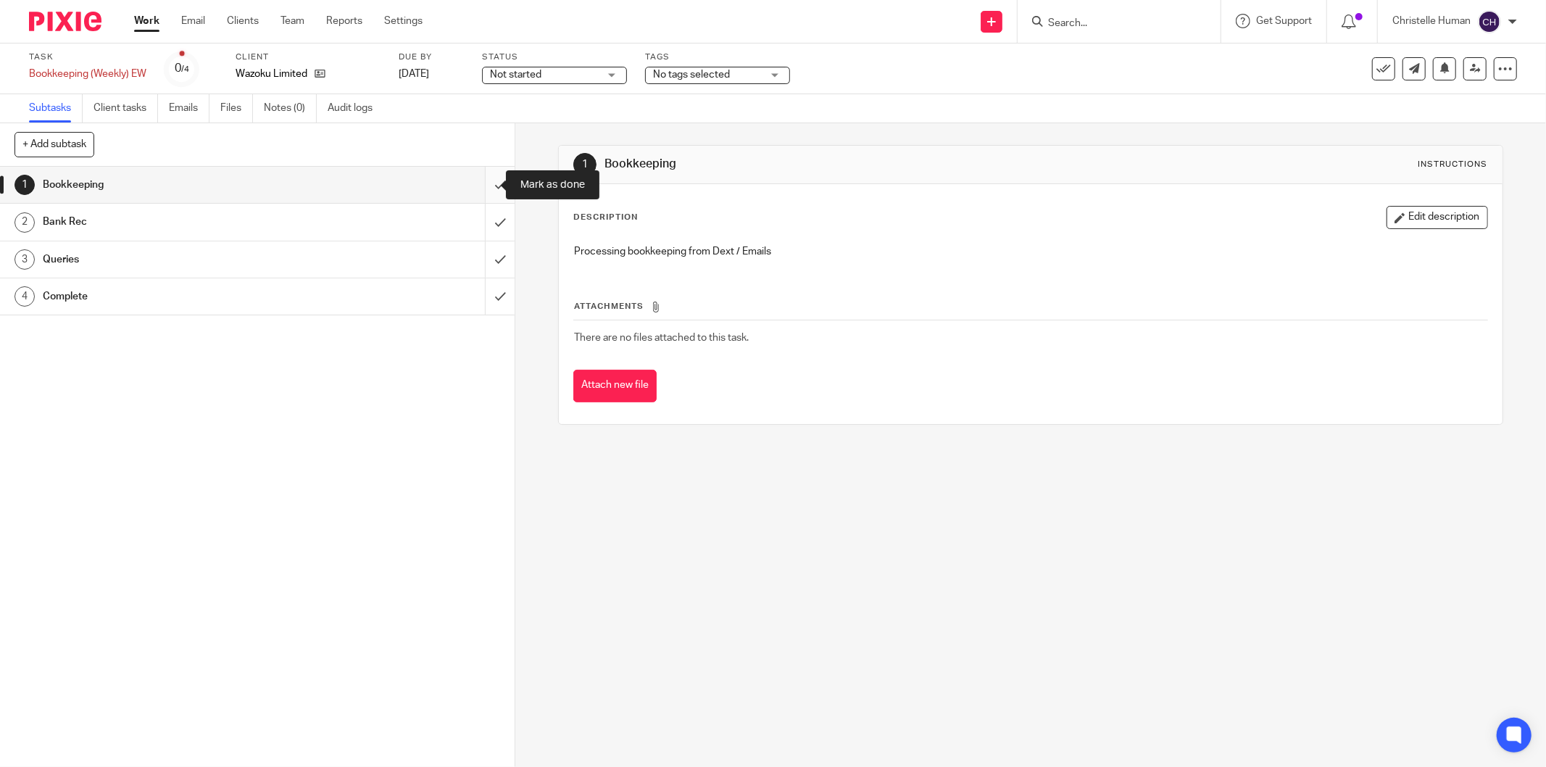
click at [484, 183] on input "submit" at bounding box center [257, 185] width 515 height 36
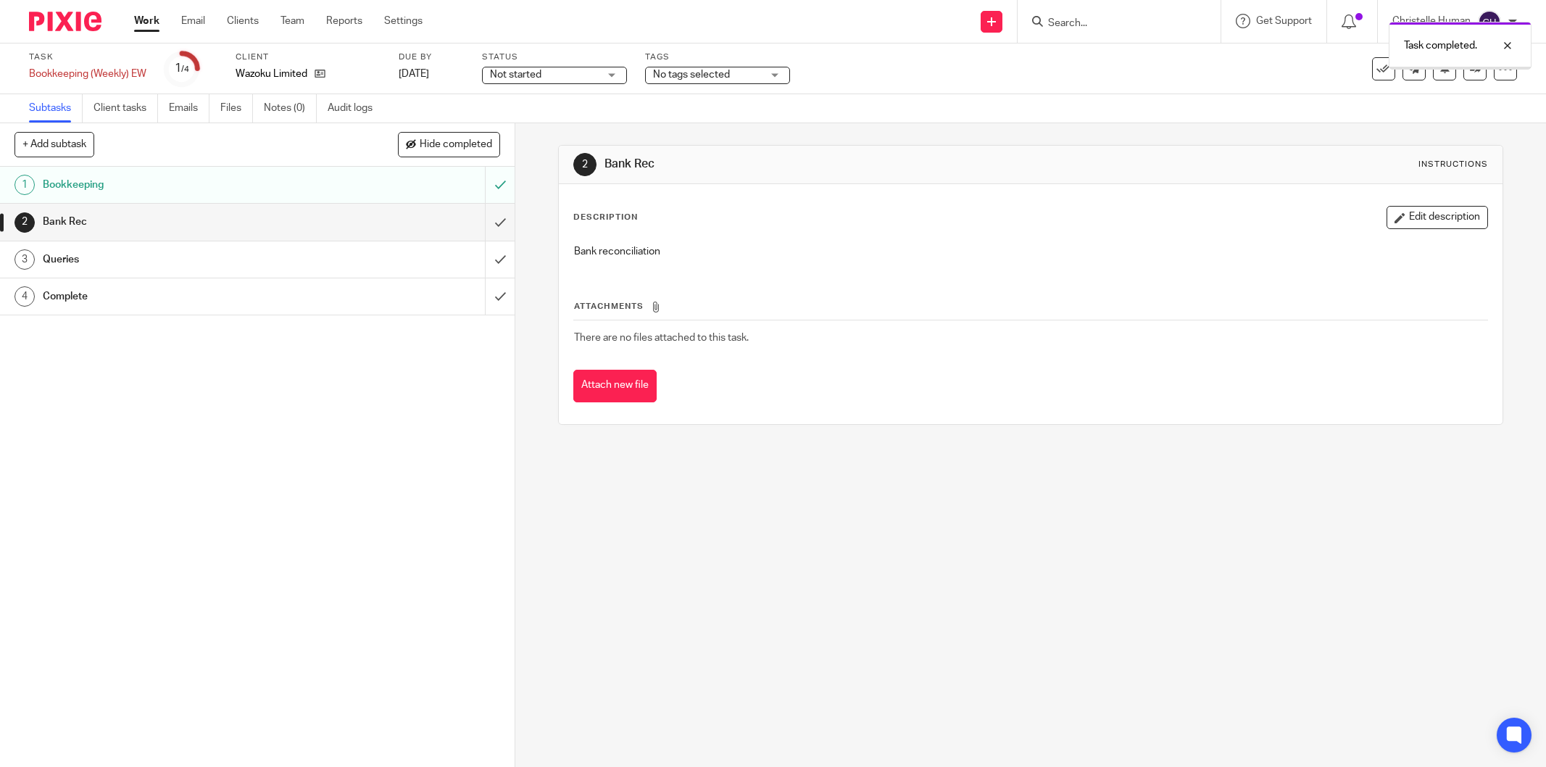
click at [480, 225] on input "submit" at bounding box center [257, 222] width 515 height 36
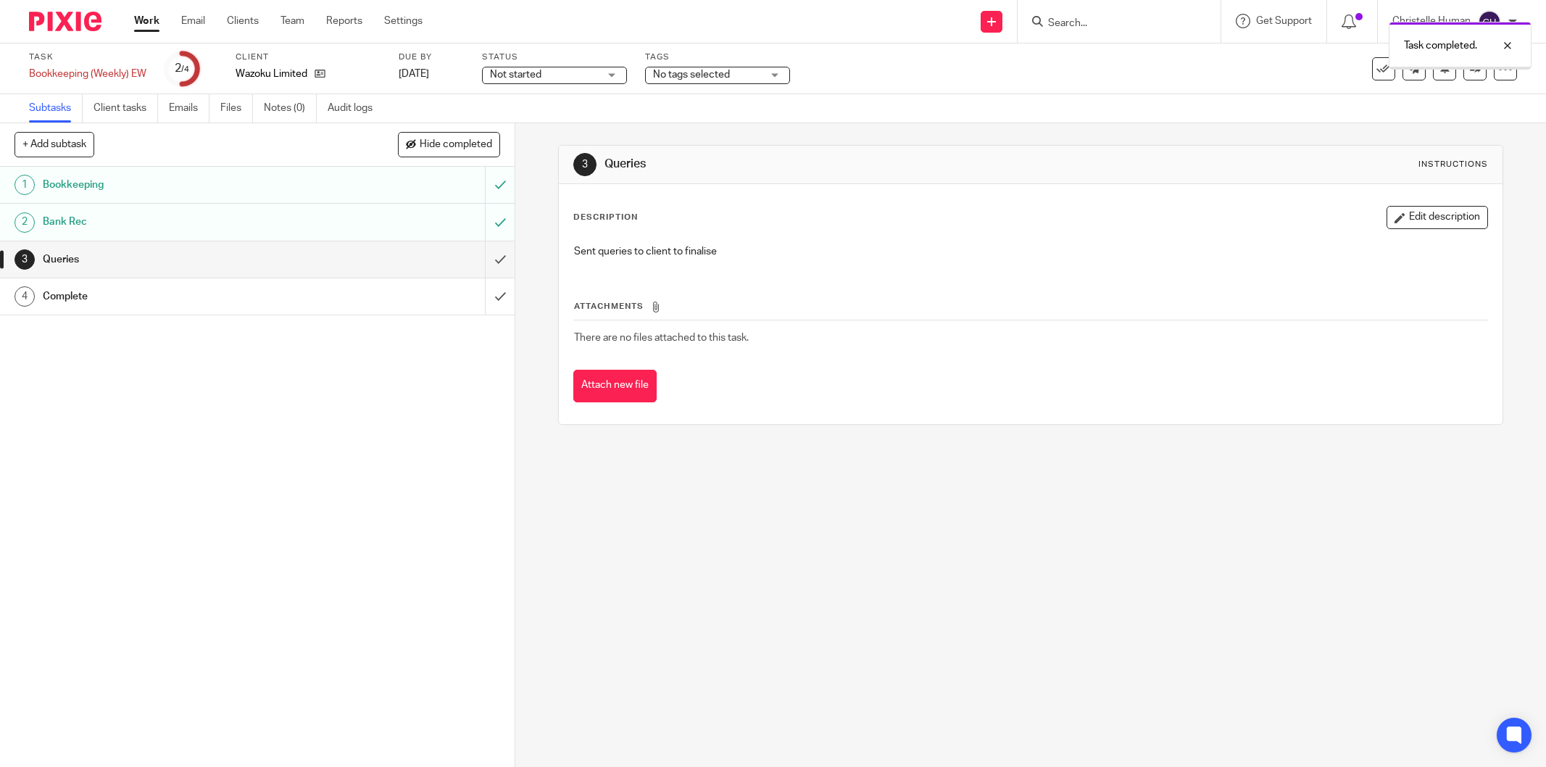
click at [481, 263] on input "submit" at bounding box center [257, 259] width 515 height 36
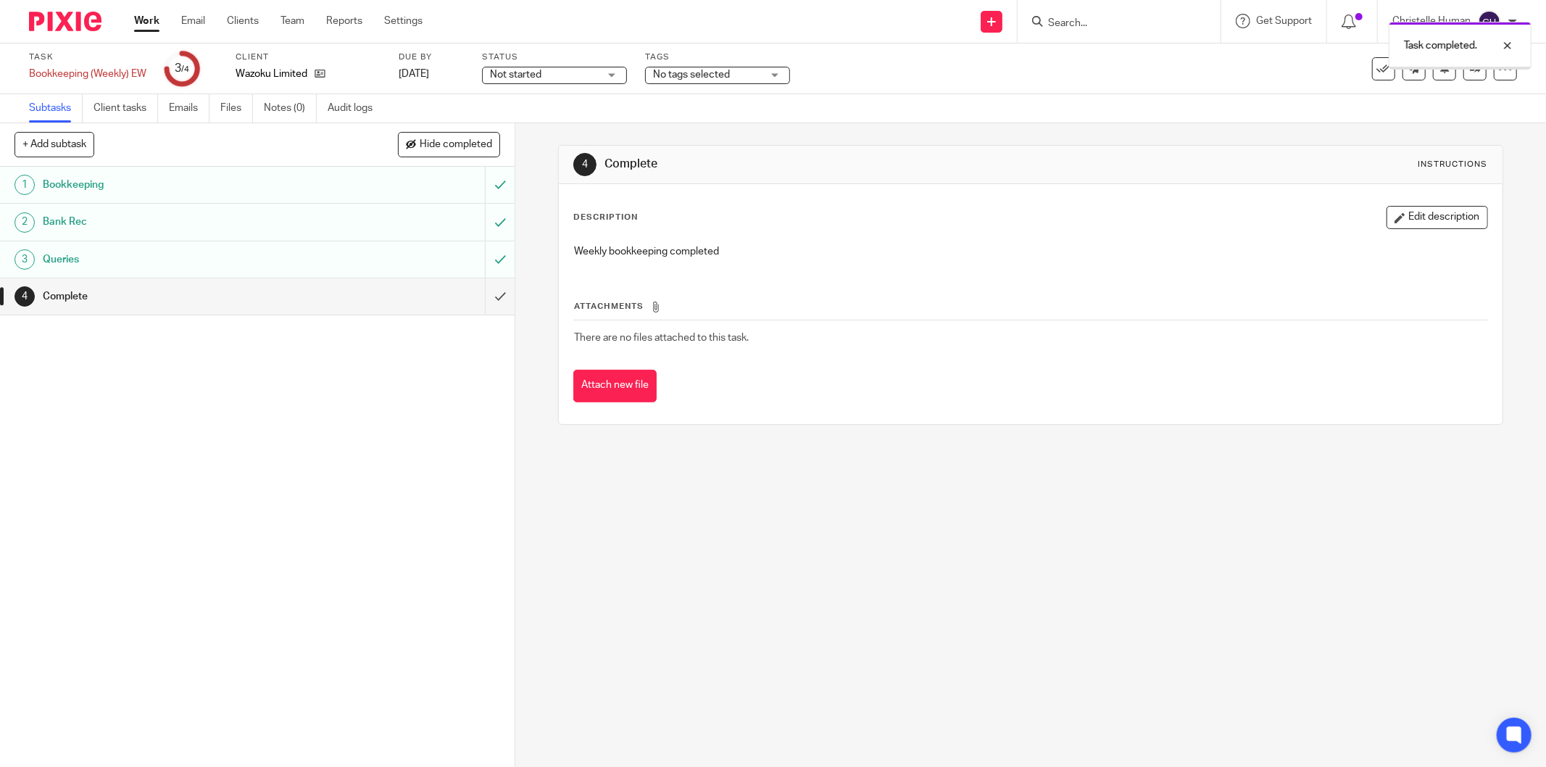
click at [481, 301] on input "submit" at bounding box center [257, 296] width 515 height 36
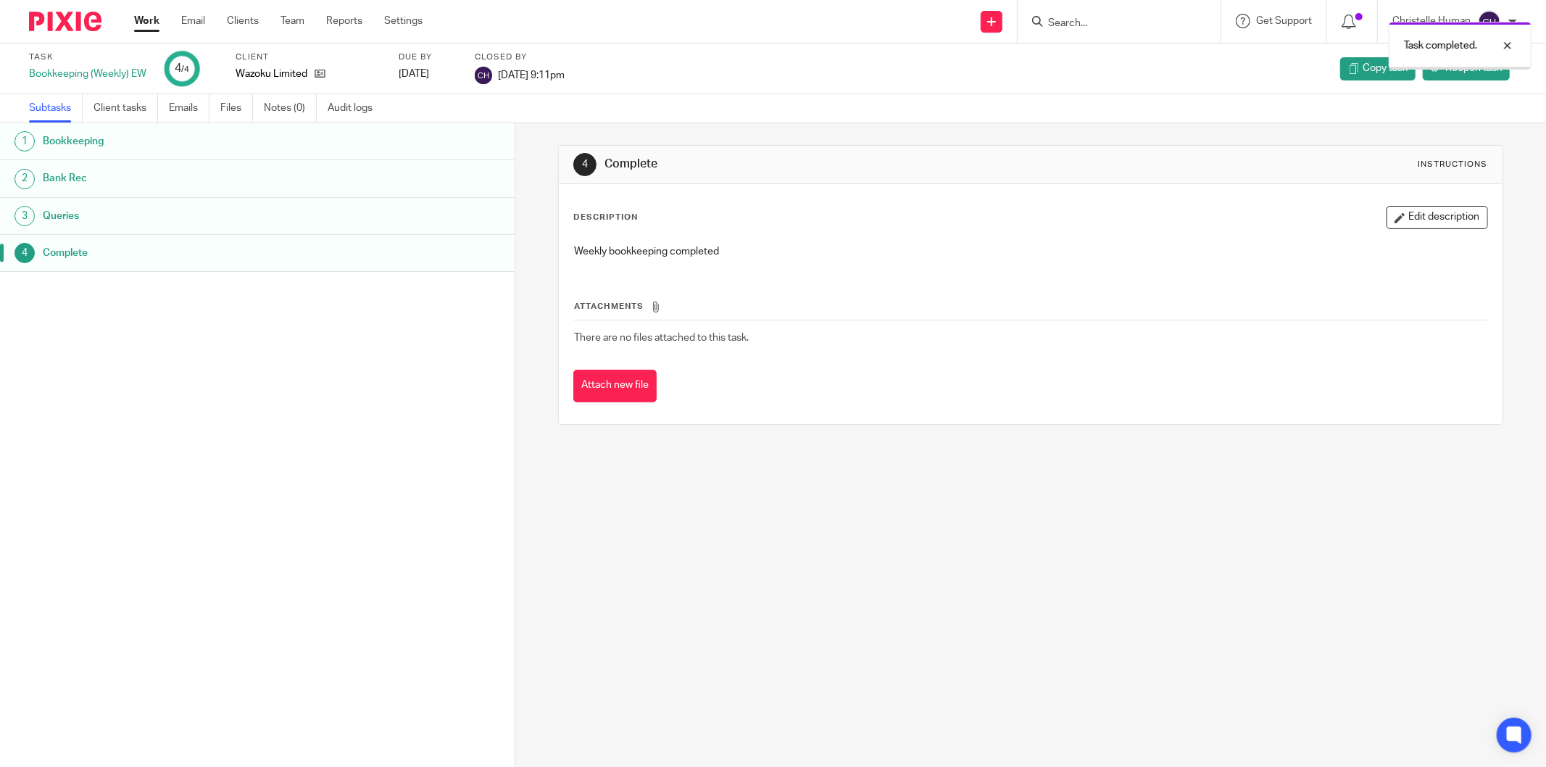
click at [322, 73] on icon at bounding box center [320, 73] width 11 height 11
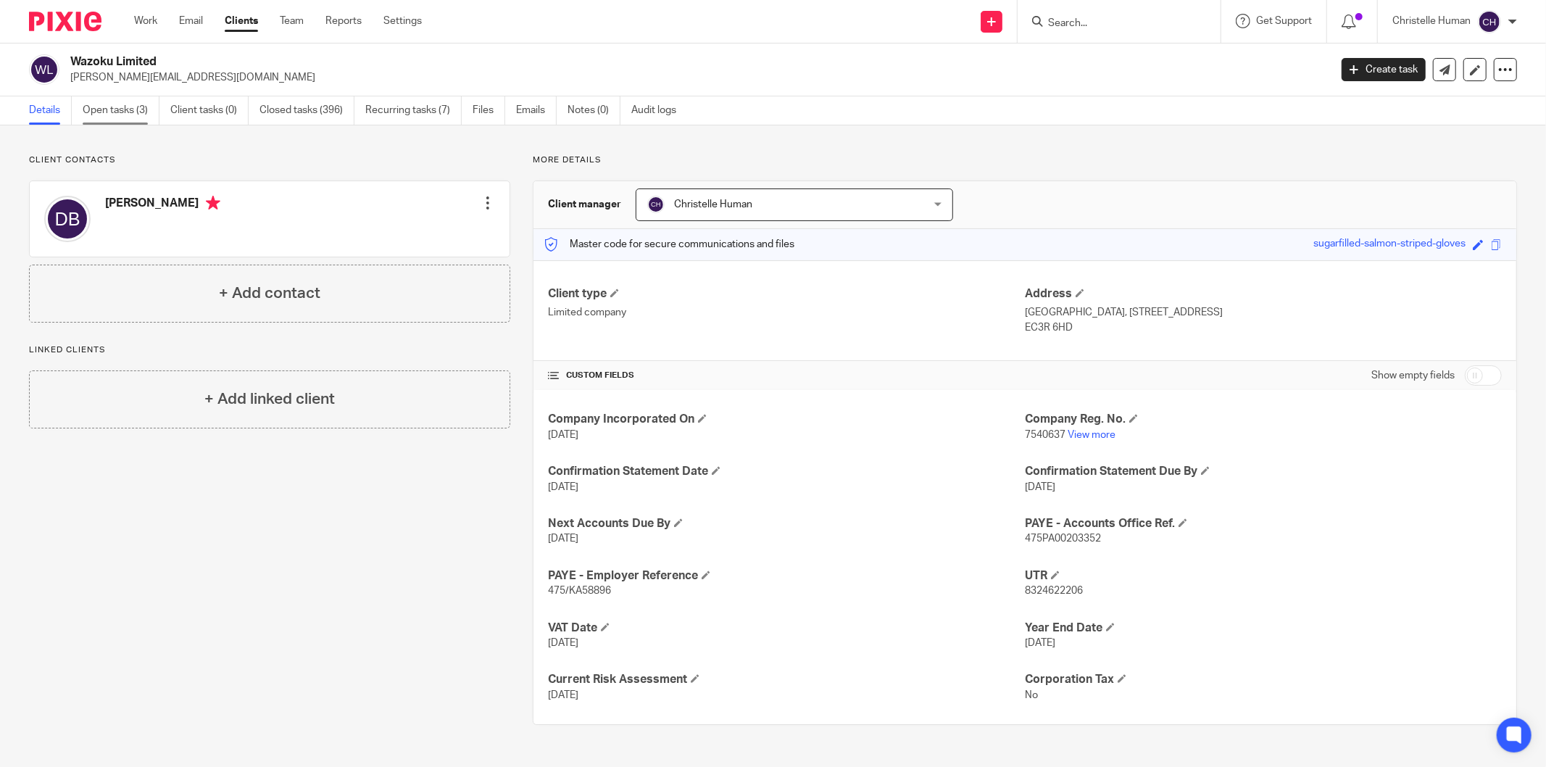
click at [127, 107] on link "Open tasks (3)" at bounding box center [121, 110] width 77 height 28
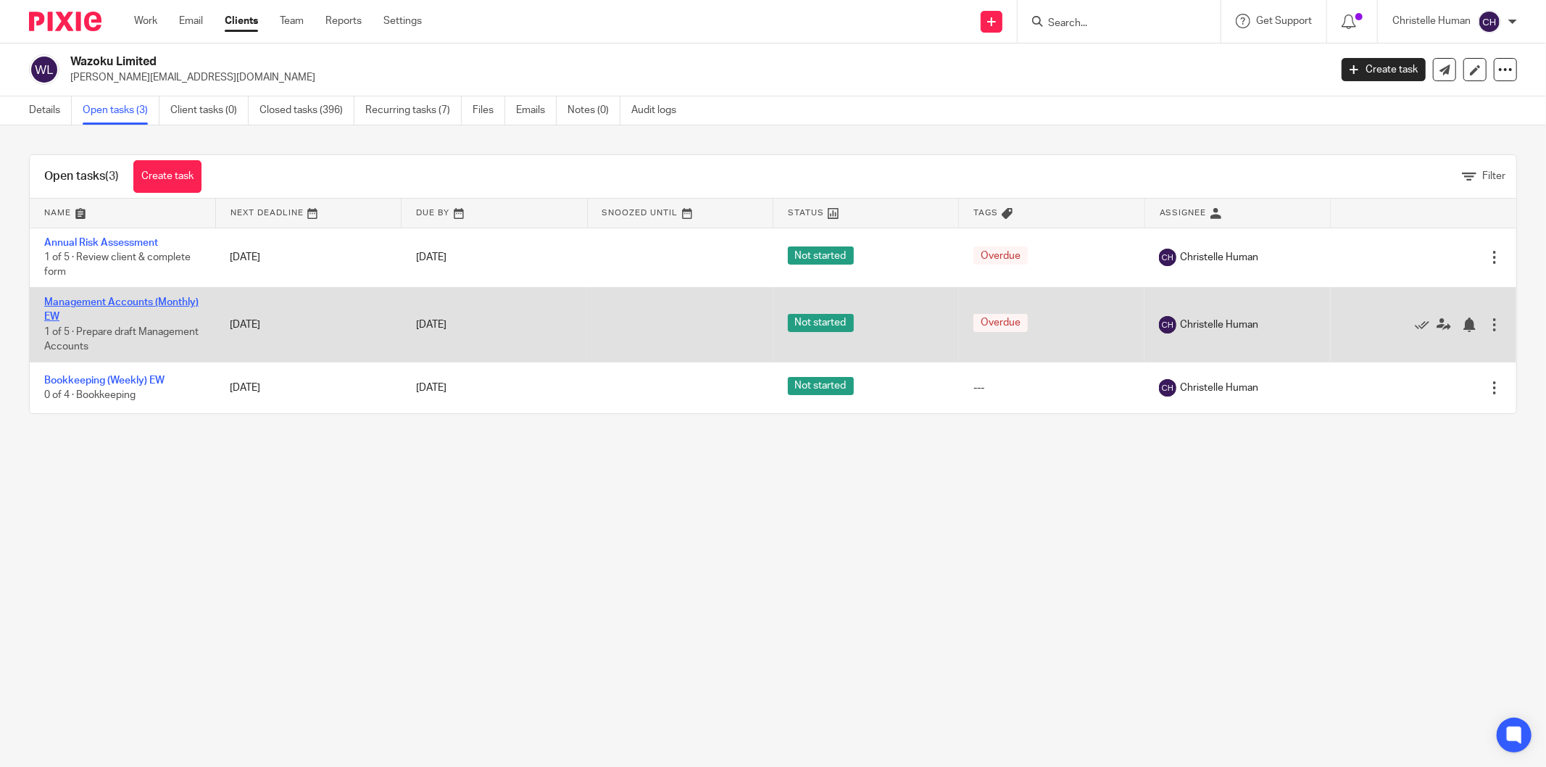
click at [91, 306] on link "Management Accounts (Monthly) EW" at bounding box center [121, 309] width 154 height 25
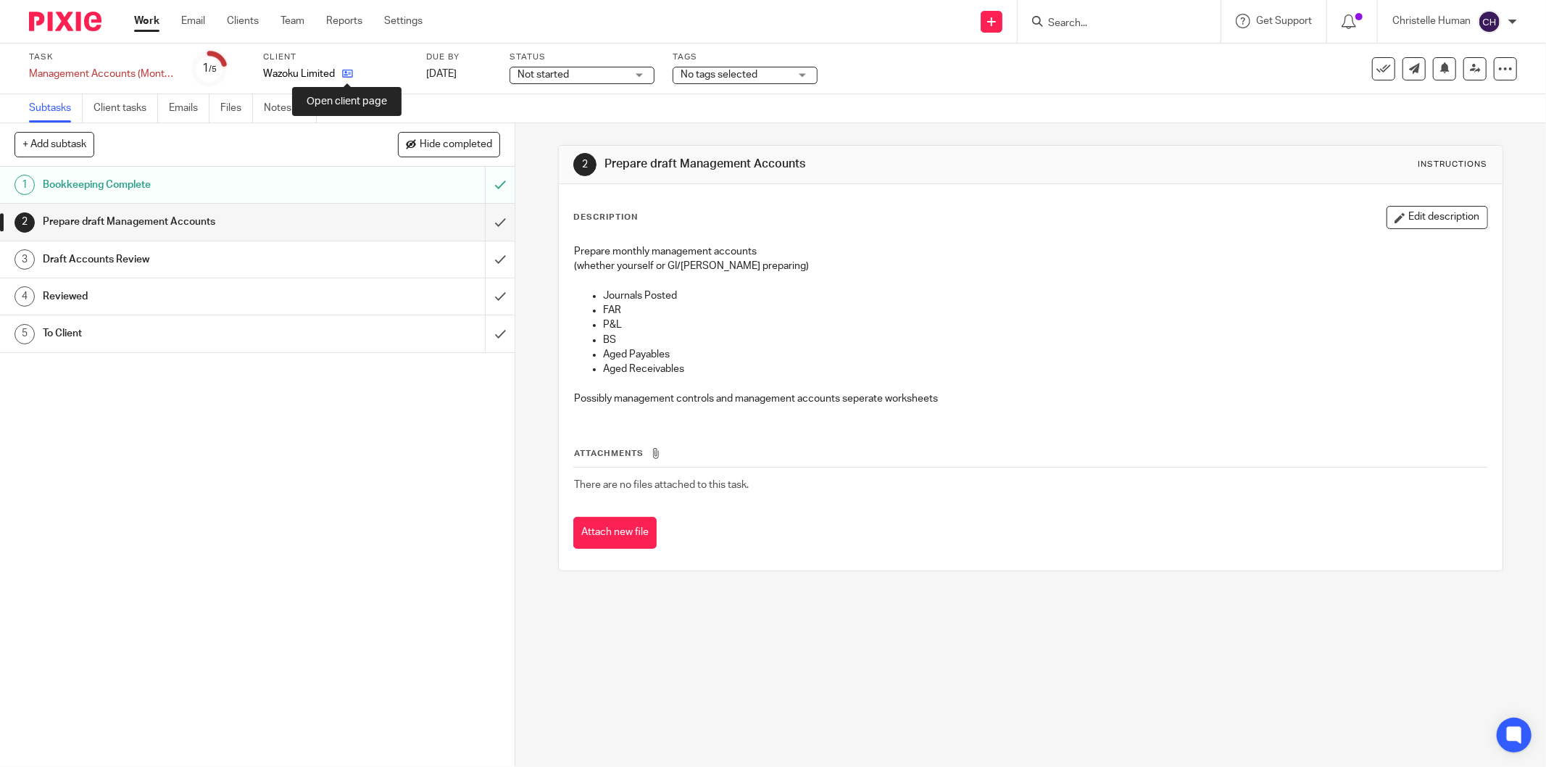
click at [349, 77] on icon at bounding box center [347, 73] width 11 height 11
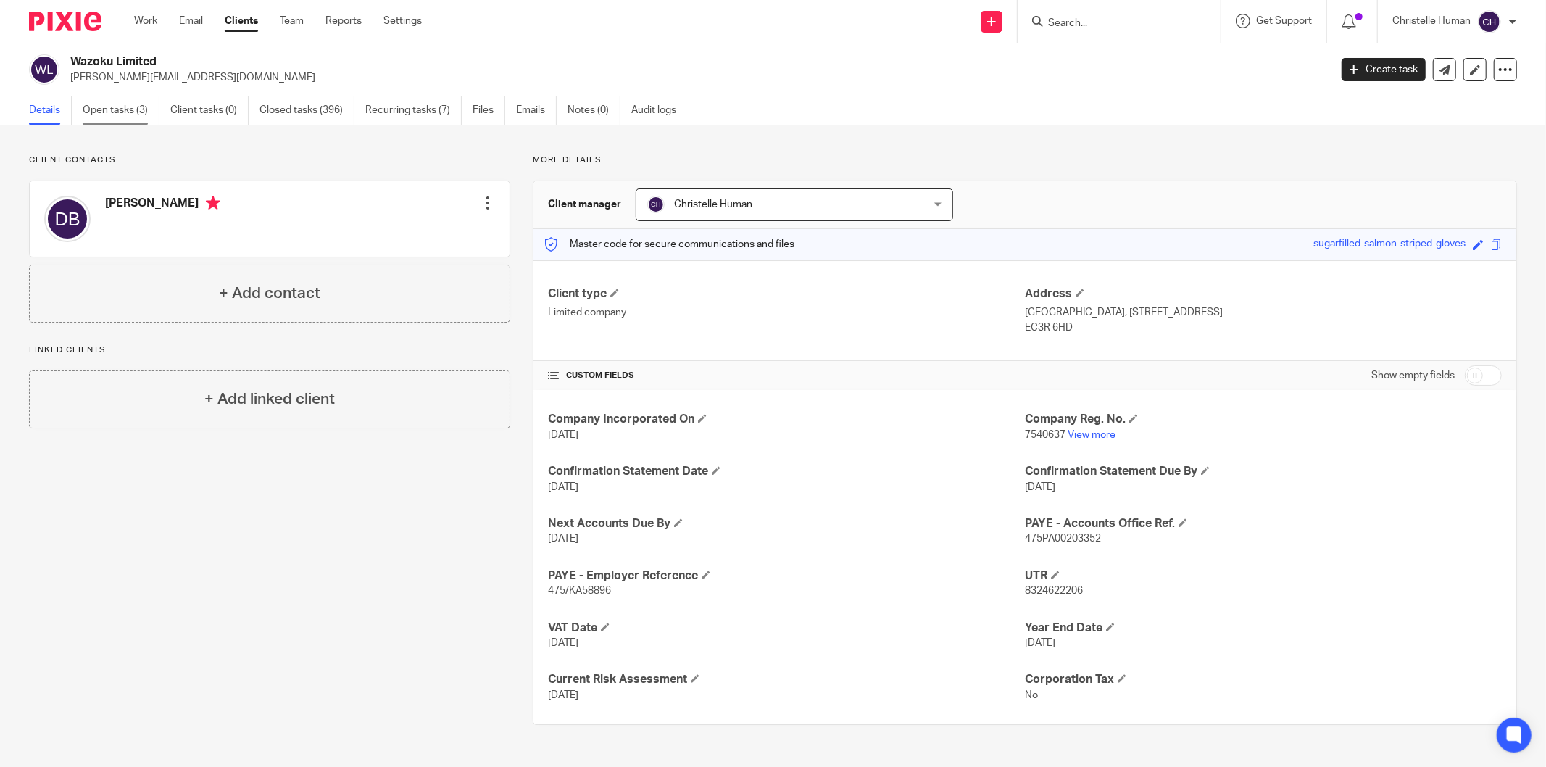
click at [118, 112] on link "Open tasks (3)" at bounding box center [121, 110] width 77 height 28
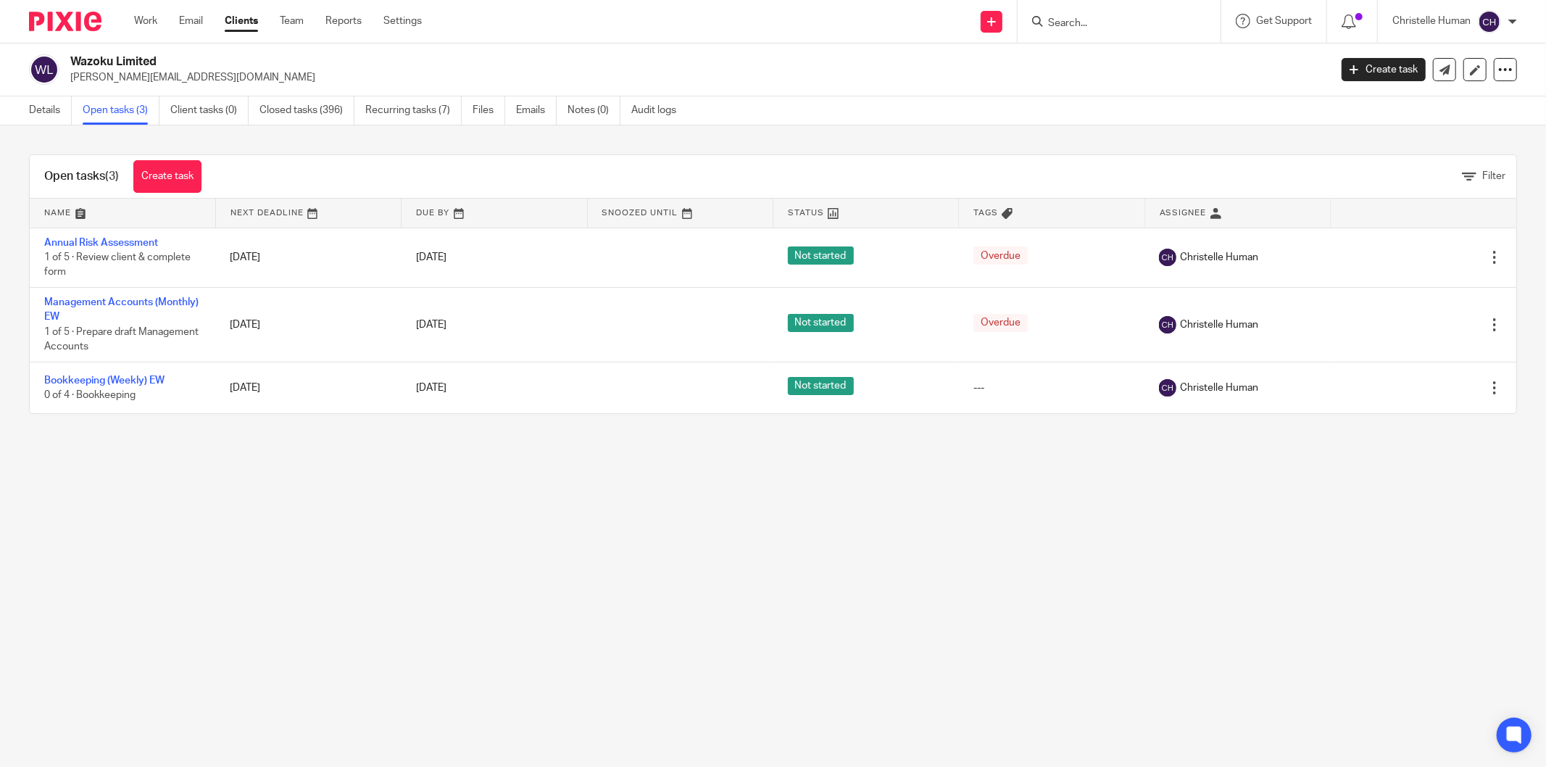
click at [248, 23] on link "Clients" at bounding box center [241, 21] width 33 height 14
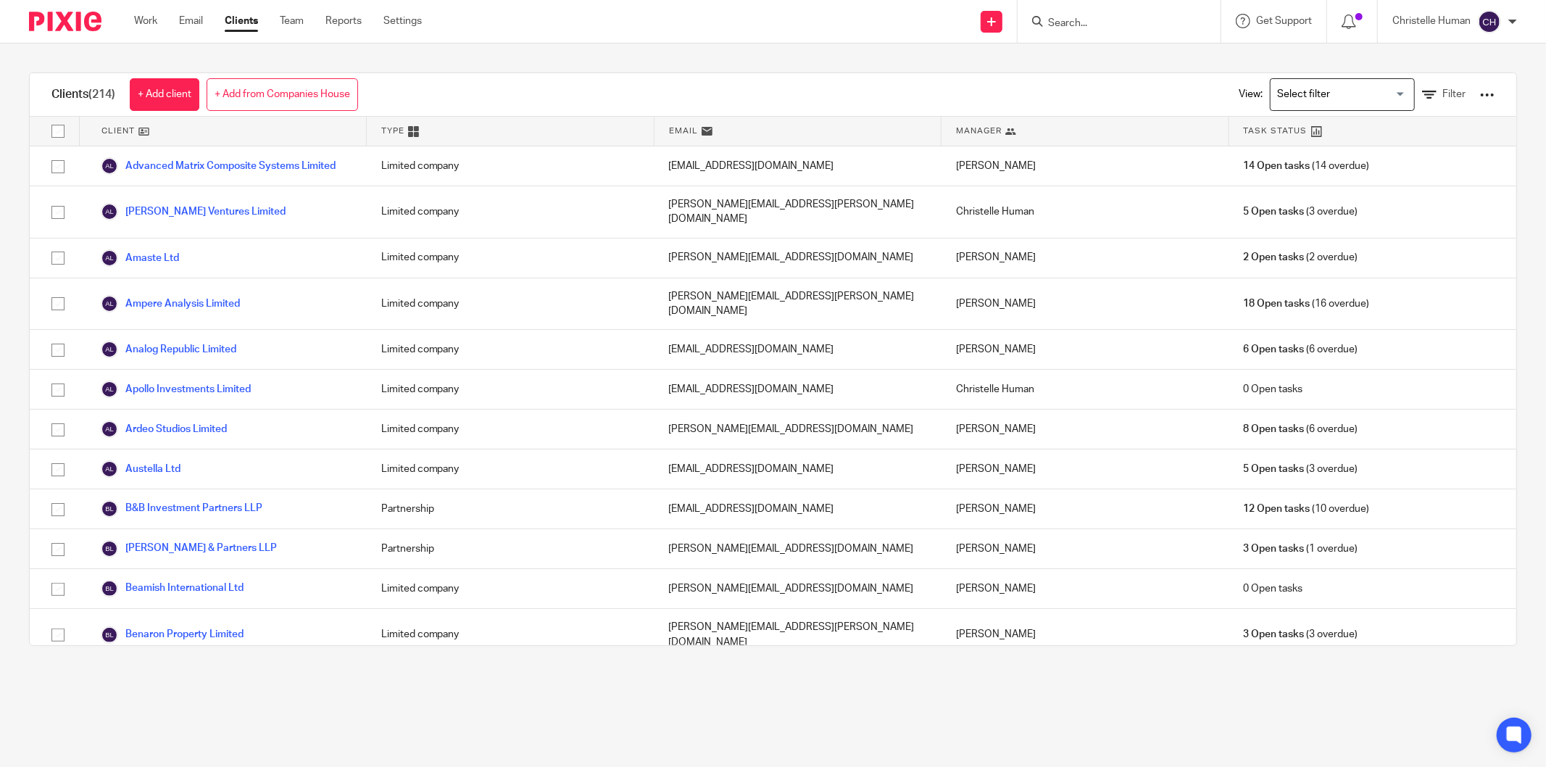
click at [1315, 102] on input "Search for option" at bounding box center [1339, 94] width 134 height 25
click at [1291, 125] on li "Christelle clients" at bounding box center [1341, 124] width 143 height 19
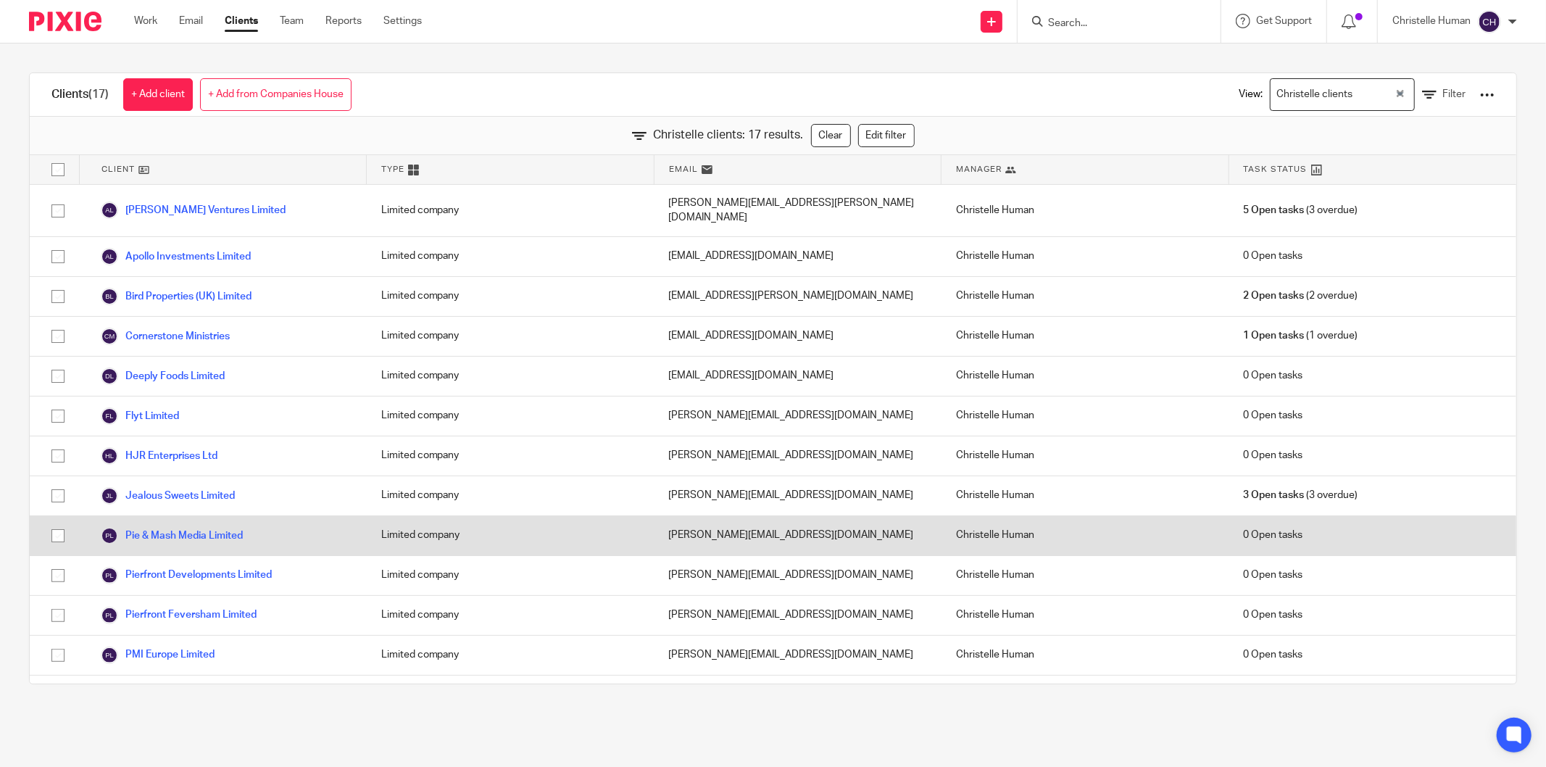
scroll to position [179, 0]
